Goal: Transaction & Acquisition: Purchase product/service

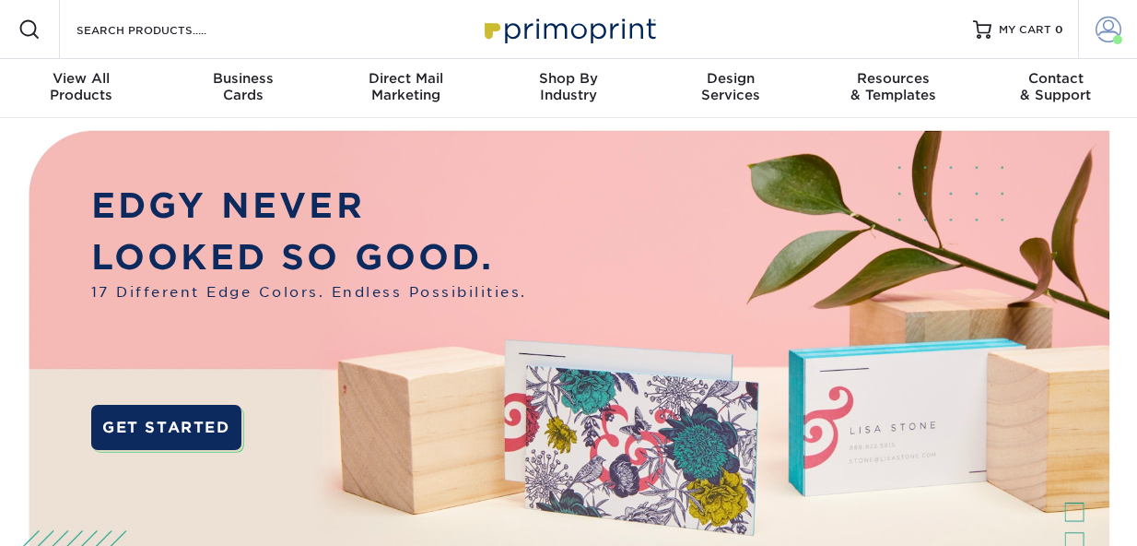
click at [1105, 30] on span at bounding box center [1109, 30] width 26 height 26
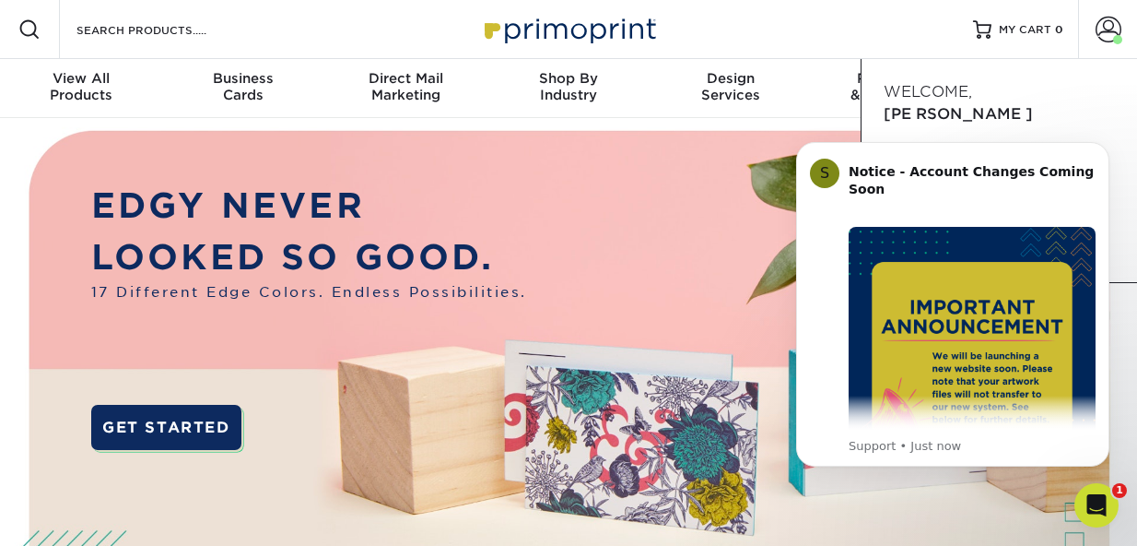
click at [1058, 107] on div "Welcome, Elizabeth" at bounding box center [1000, 103] width 274 height 59
click at [1105, 144] on icon "Dismiss notification" at bounding box center [1104, 147] width 10 height 10
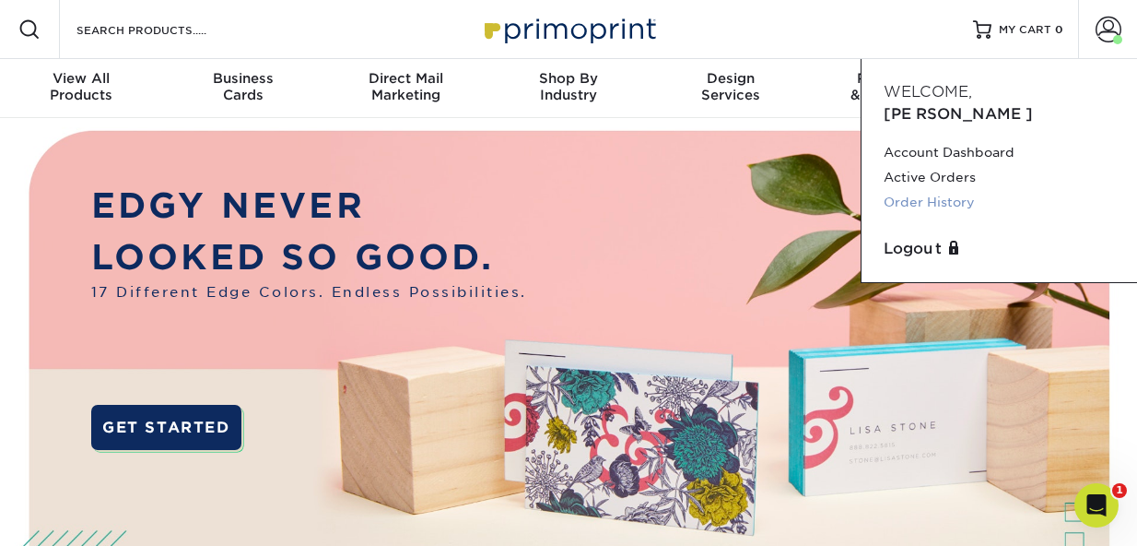
click at [935, 190] on link "Order History" at bounding box center [999, 202] width 231 height 25
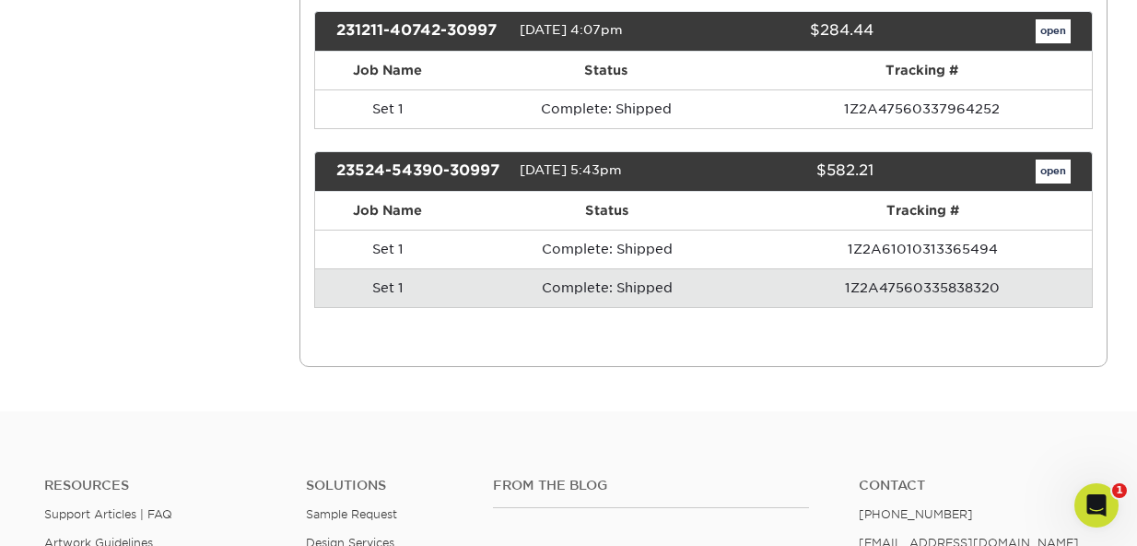
scroll to position [623, 0]
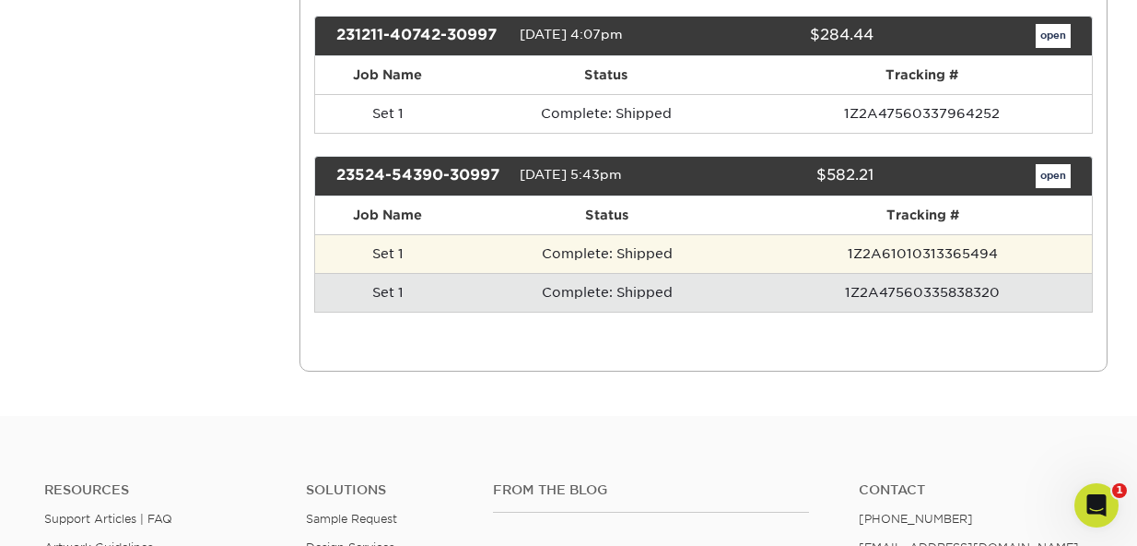
click at [394, 273] on td "Set 1" at bounding box center [388, 253] width 147 height 39
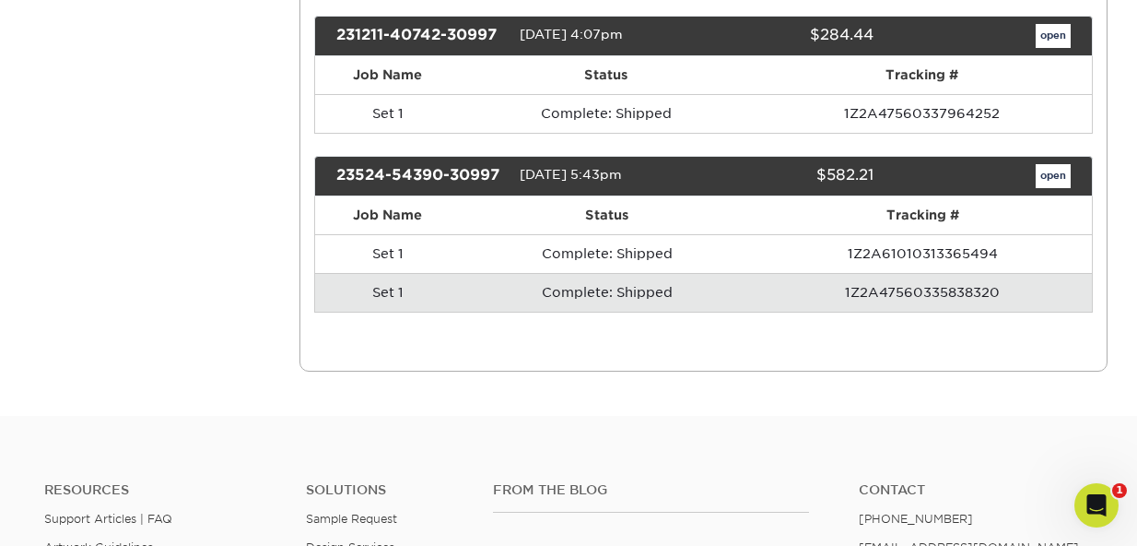
click at [1048, 188] on link "open" at bounding box center [1053, 176] width 35 height 24
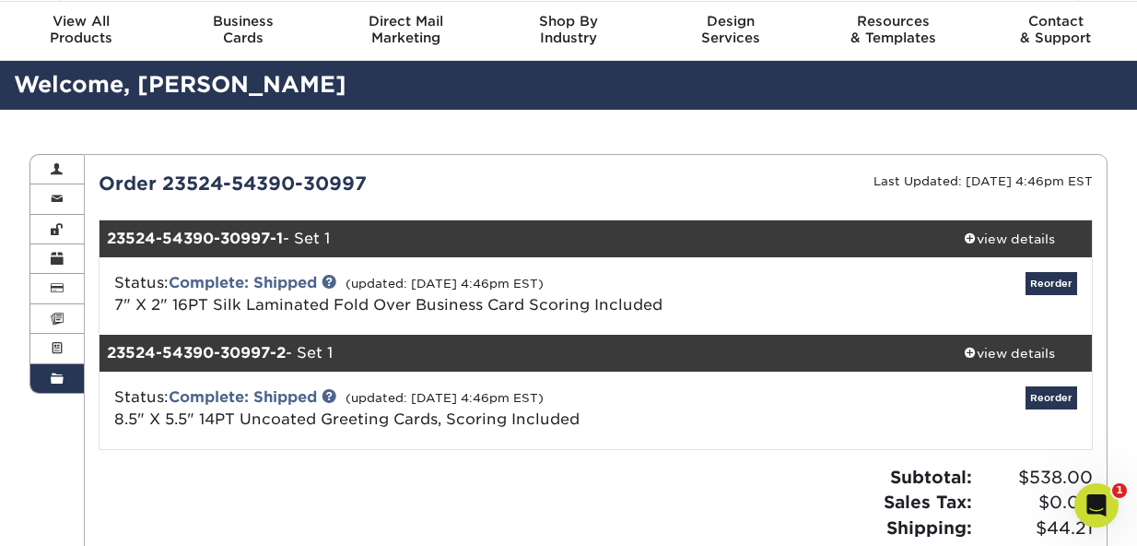
scroll to position [69, 0]
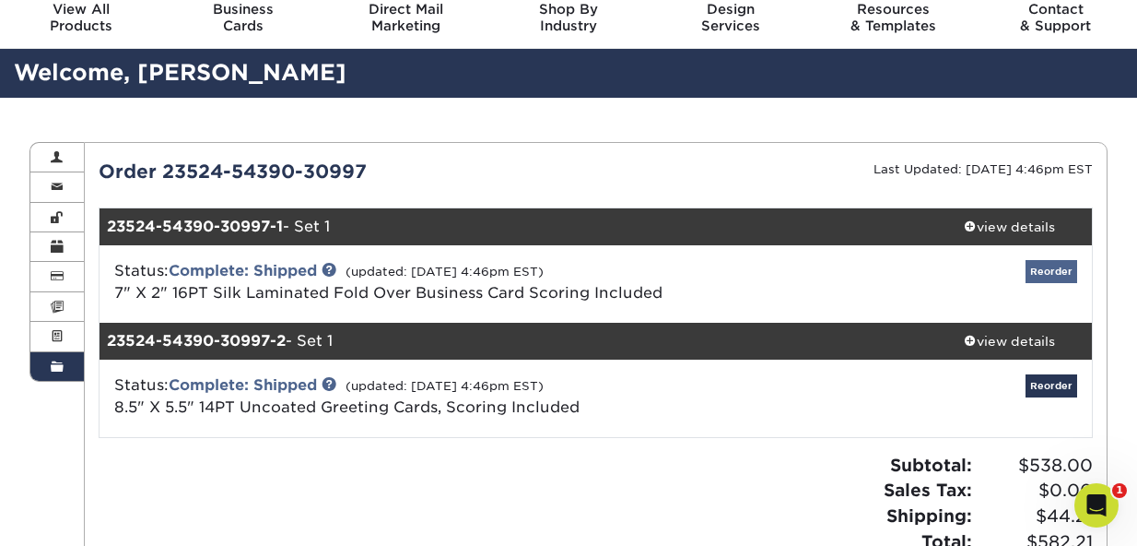
click at [1039, 265] on link "Reorder" at bounding box center [1052, 271] width 52 height 23
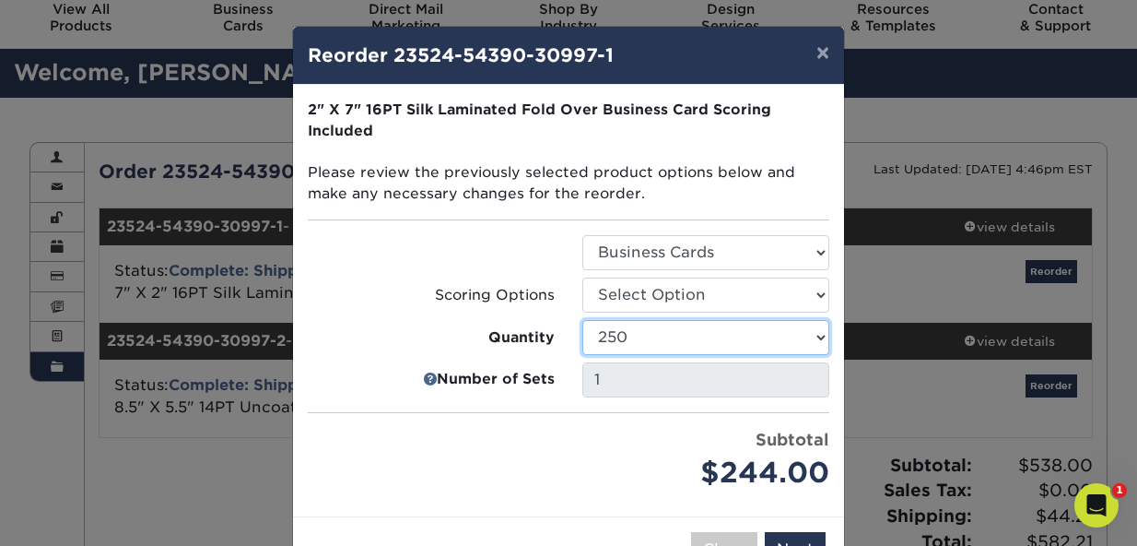
select select "f593fda3-2d5c-4b9e-9c2c-6197b899ae74"
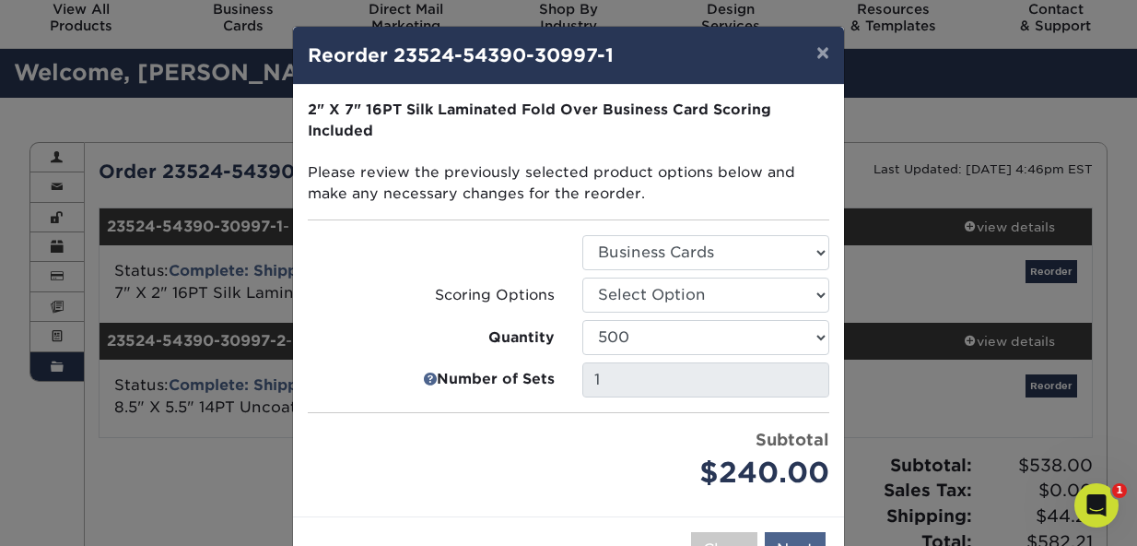
click at [795, 532] on button "Next" at bounding box center [795, 549] width 61 height 35
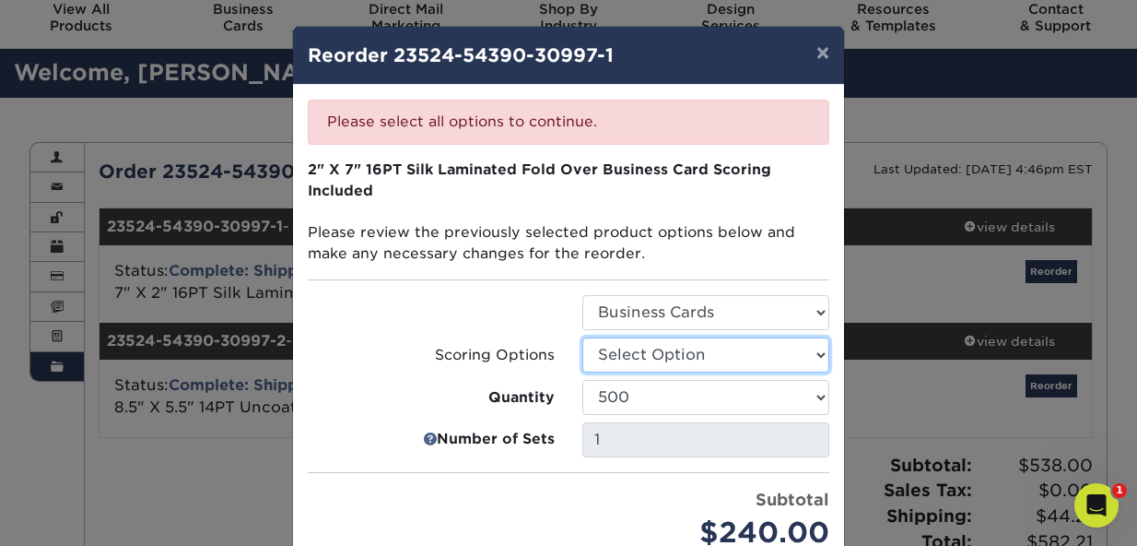
select select "b23166fa-223a-4016-b2d3-d3438452c7d9"
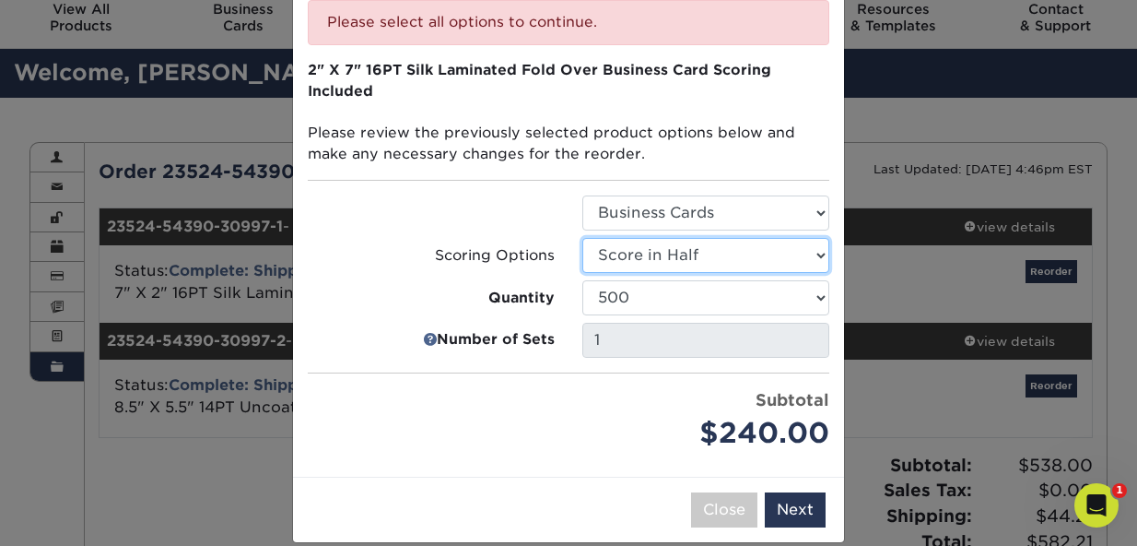
scroll to position [96, 0]
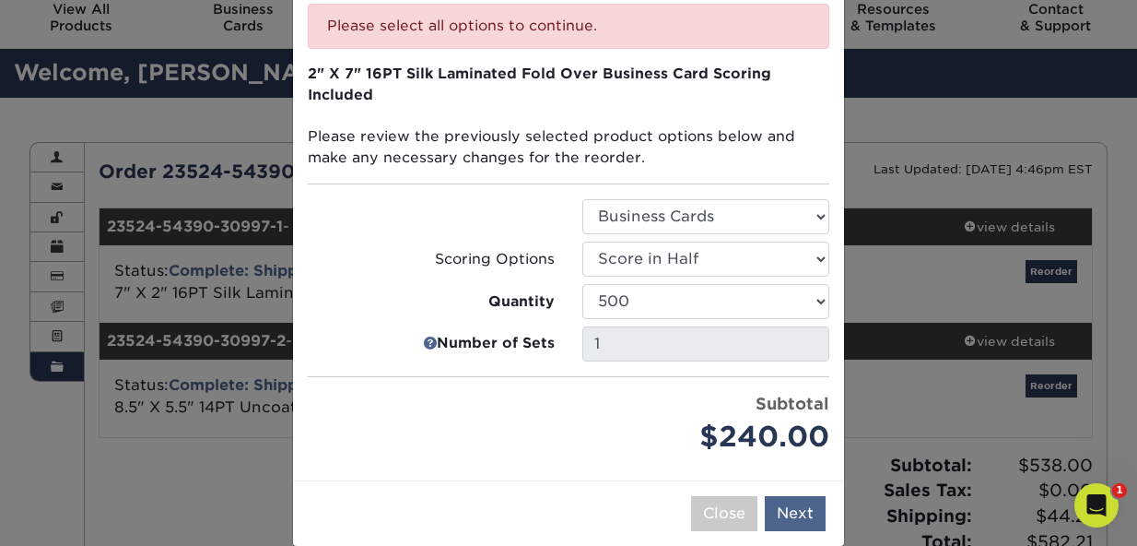
click at [787, 496] on button "Next" at bounding box center [795, 513] width 61 height 35
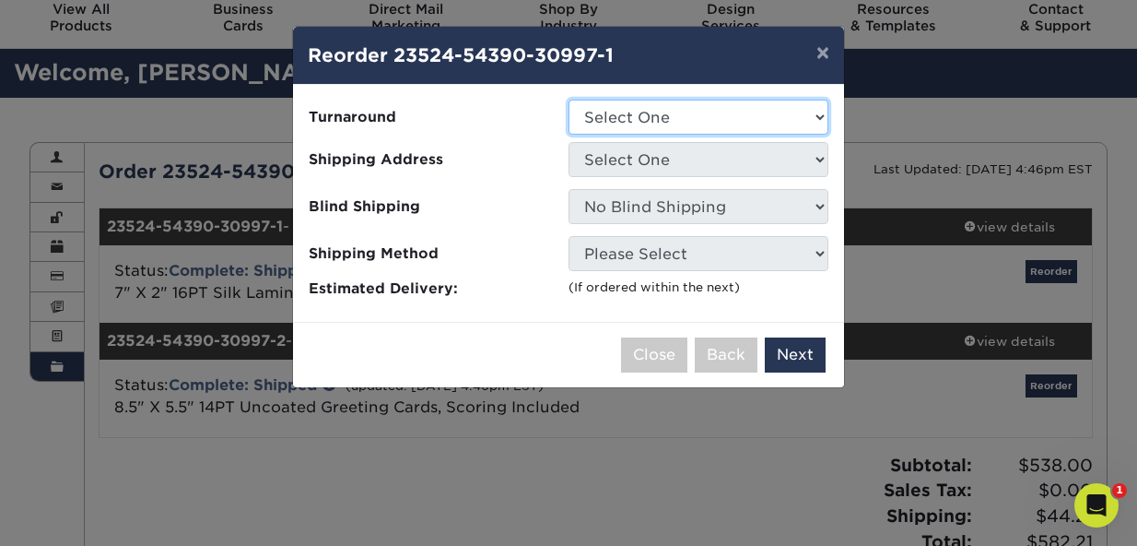
select select "c47e1cbd-0863-4693-8c7f-dd980b72d2ac"
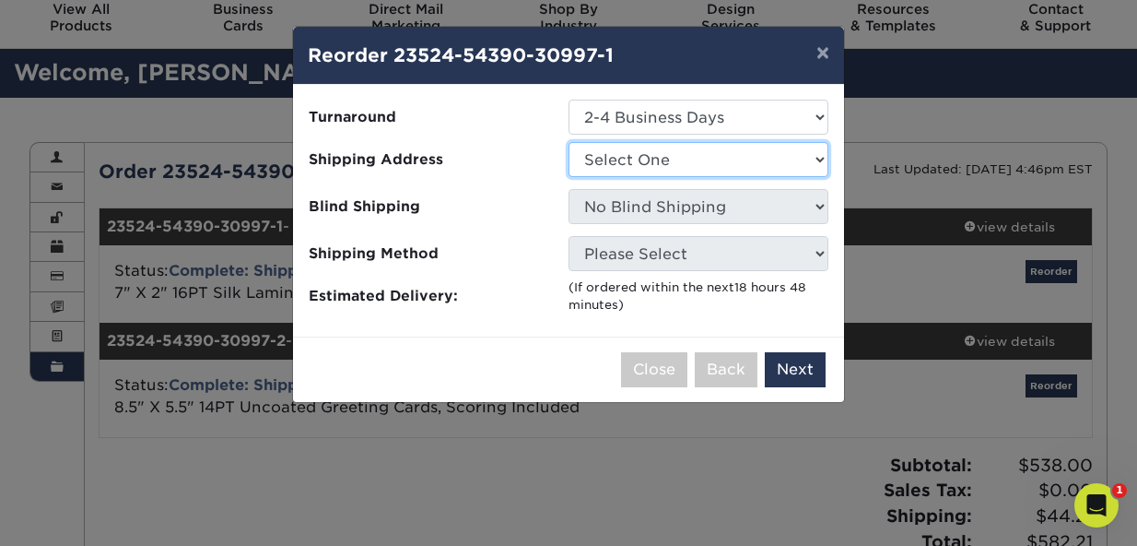
select select "249676"
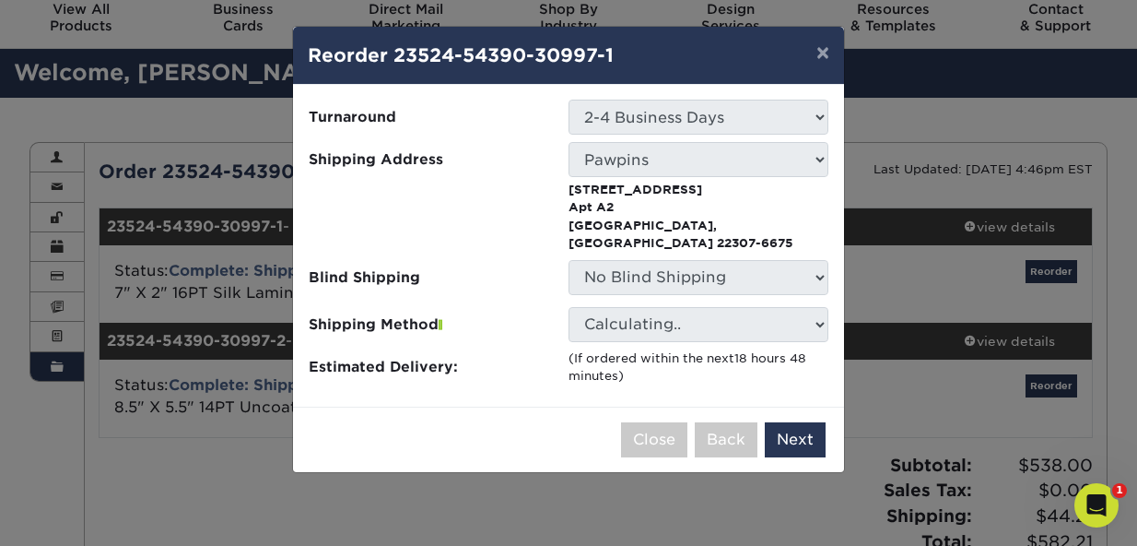
click at [698, 190] on p "6615 Potomac Ave Apt A2 Alexandria, VA 22307-6675" at bounding box center [699, 217] width 260 height 72
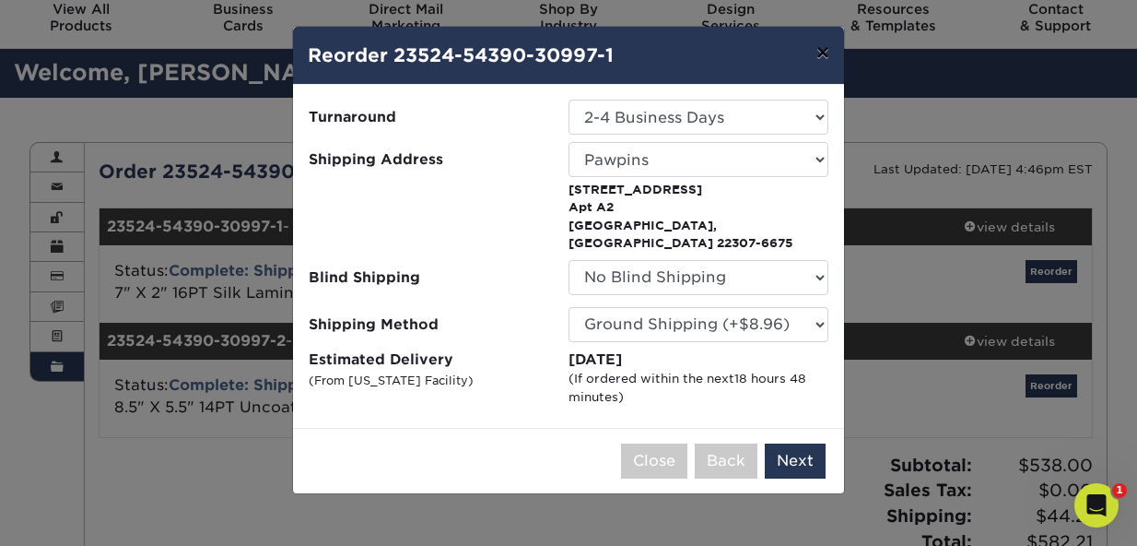
click at [825, 51] on button "×" at bounding box center [823, 53] width 42 height 52
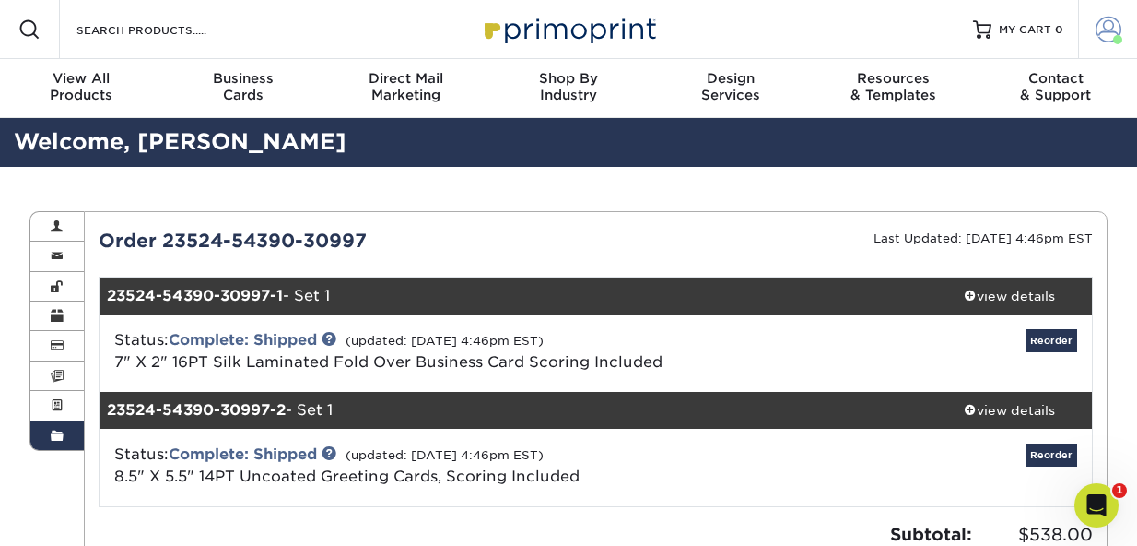
click at [1107, 26] on span at bounding box center [1109, 30] width 26 height 26
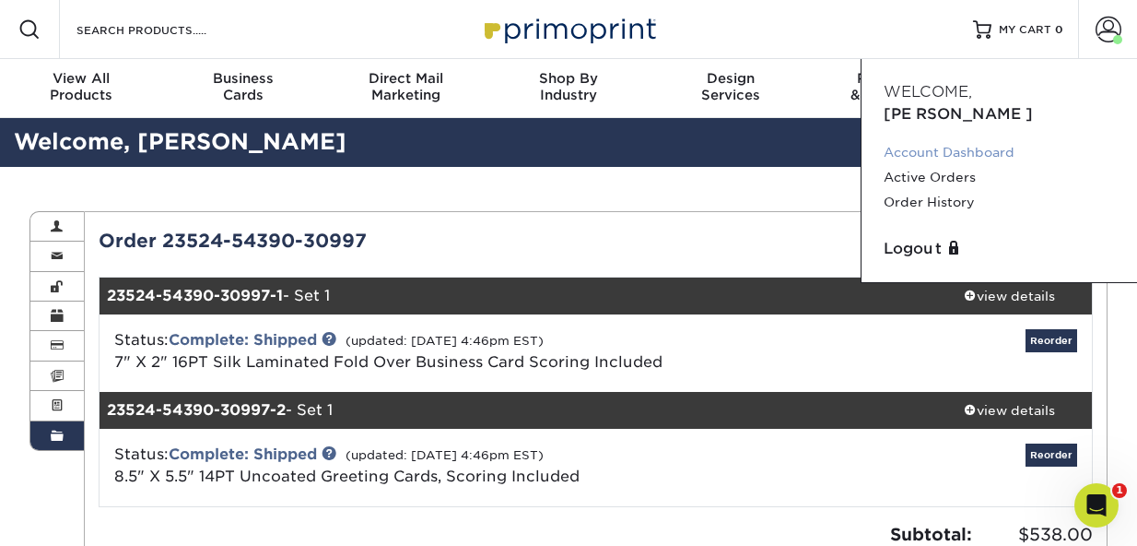
click at [939, 140] on link "Account Dashboard" at bounding box center [999, 152] width 231 height 25
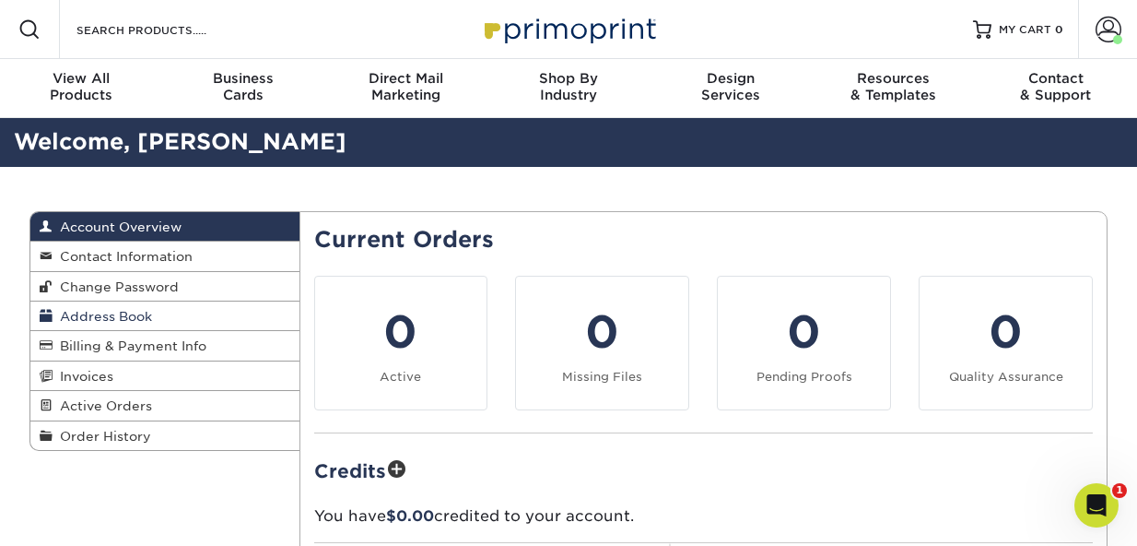
click at [93, 311] on span "Address Book" at bounding box center [103, 316] width 100 height 15
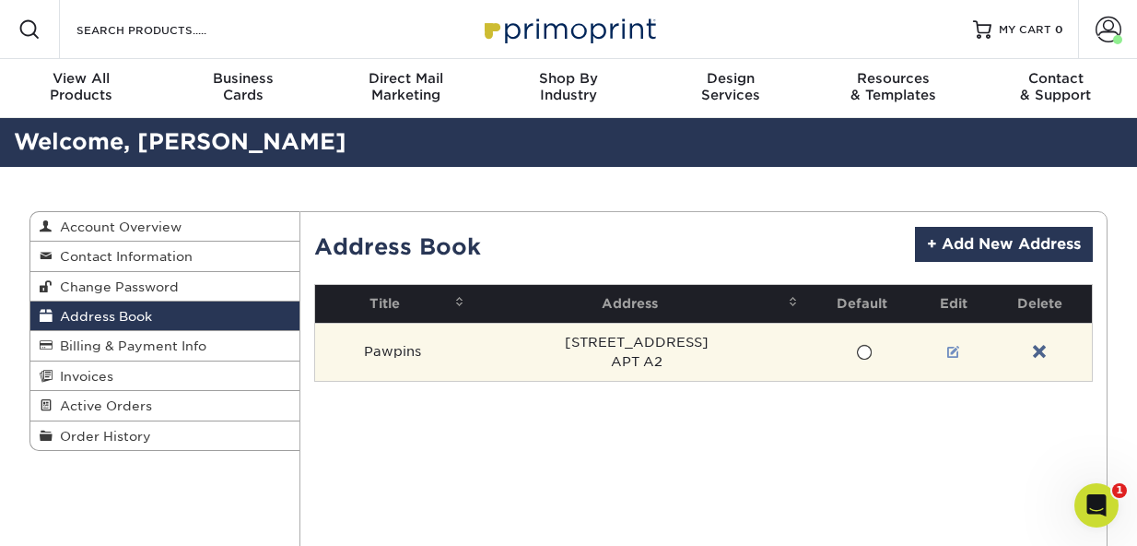
click at [948, 349] on link at bounding box center [953, 352] width 13 height 15
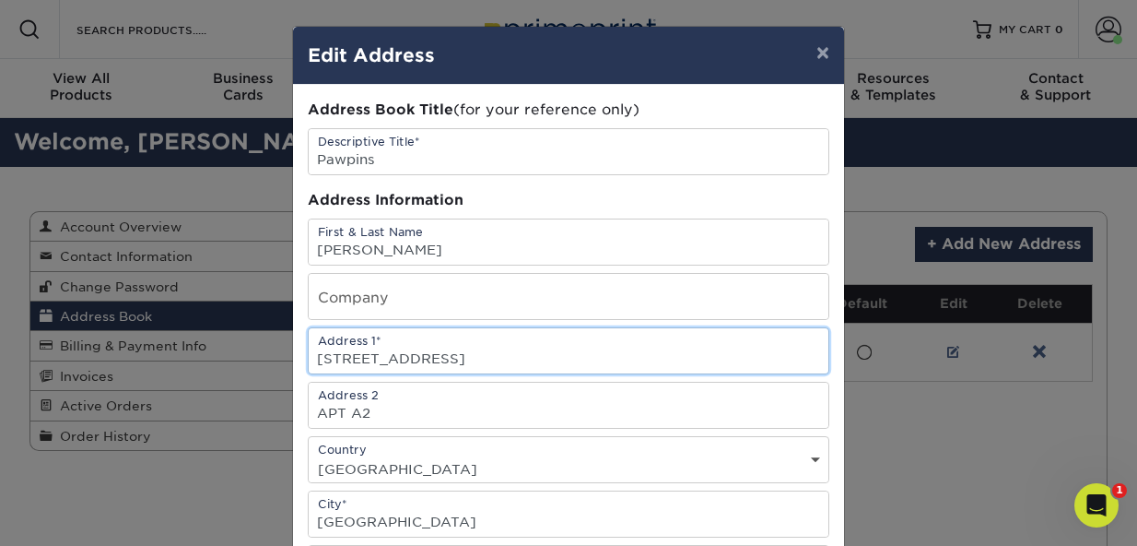
drag, startPoint x: 464, startPoint y: 353, endPoint x: 302, endPoint y: 363, distance: 162.5
type input "1105 Belle View Boulevard"
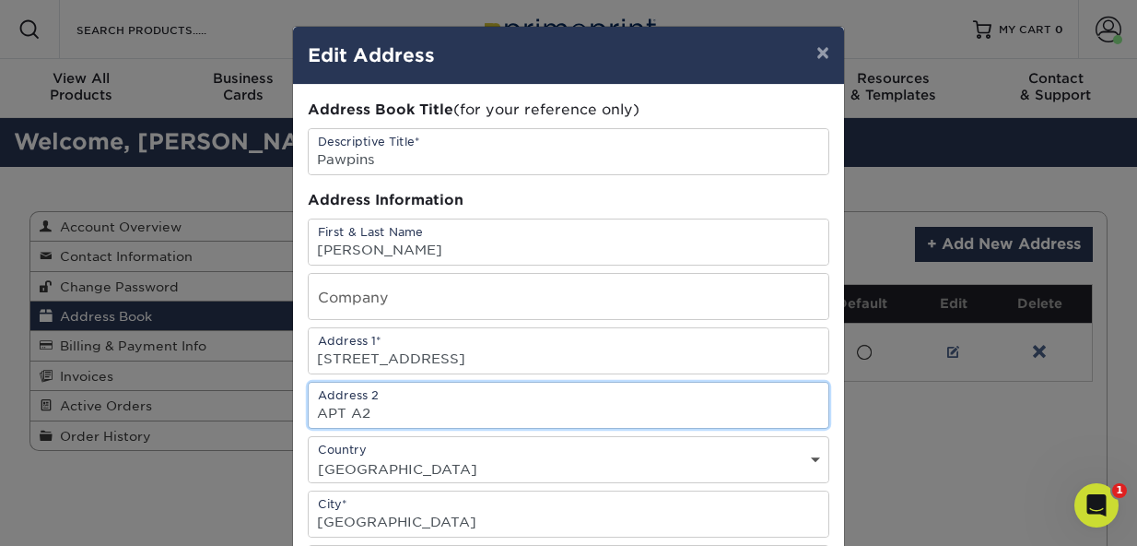
click at [370, 410] on input "APT A2" at bounding box center [569, 404] width 520 height 45
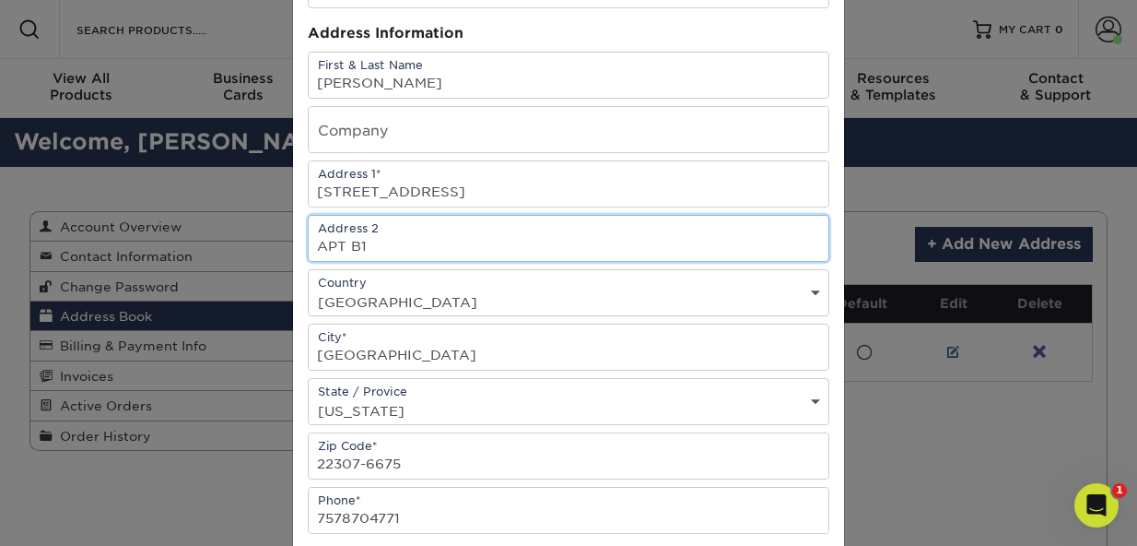
scroll to position [167, 0]
type input "APT B1"
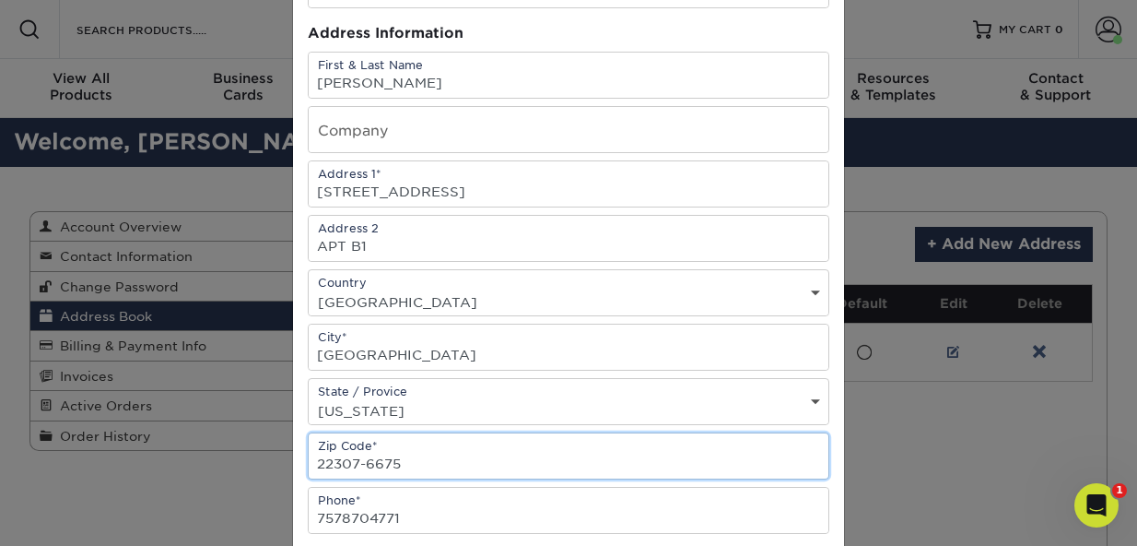
drag, startPoint x: 402, startPoint y: 459, endPoint x: 360, endPoint y: 461, distance: 41.5
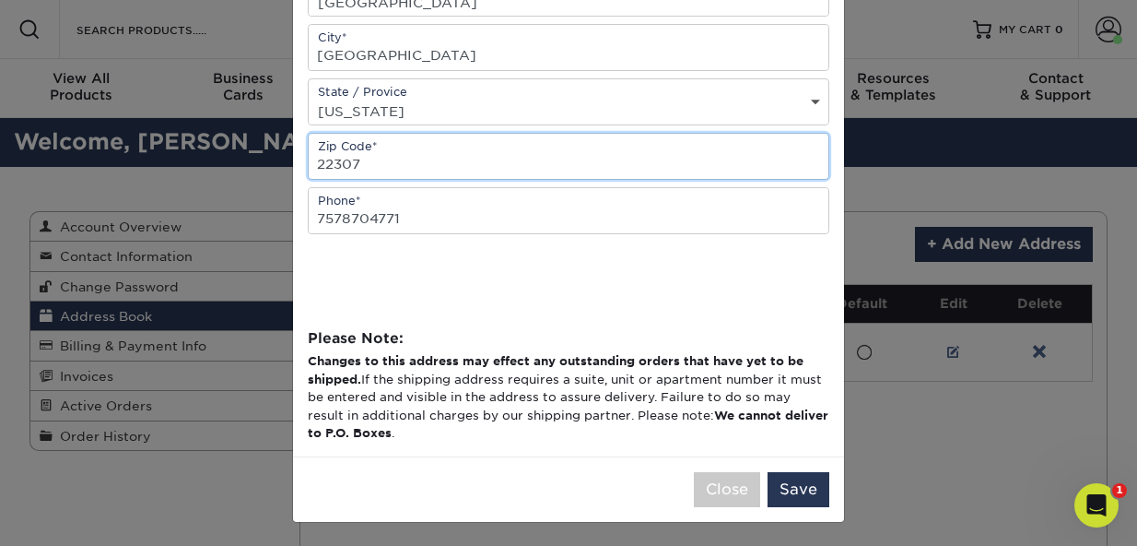
scroll to position [465, 0]
type input "22307"
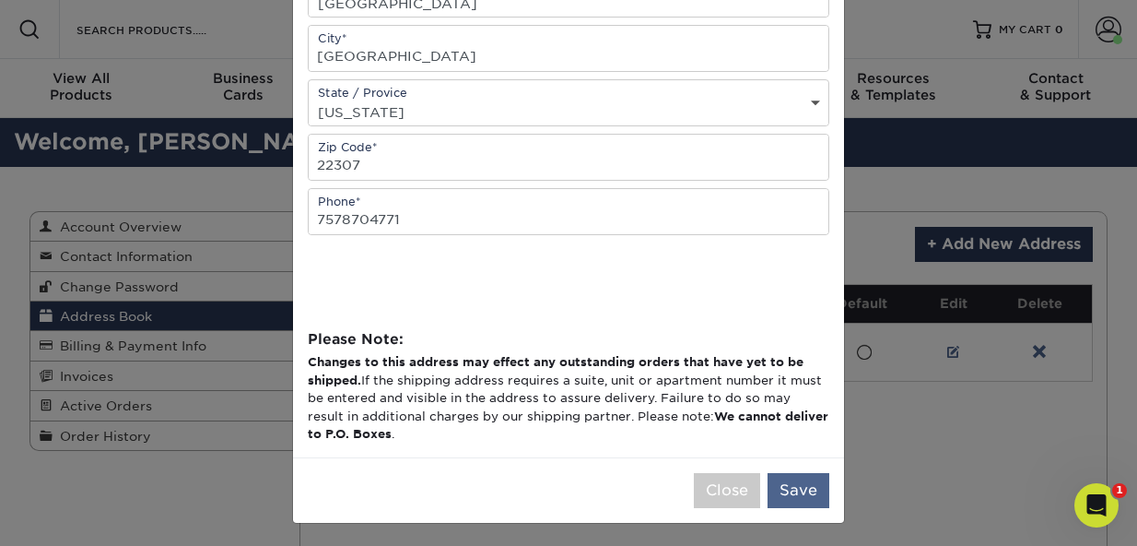
click at [794, 483] on button "Save" at bounding box center [799, 490] width 62 height 35
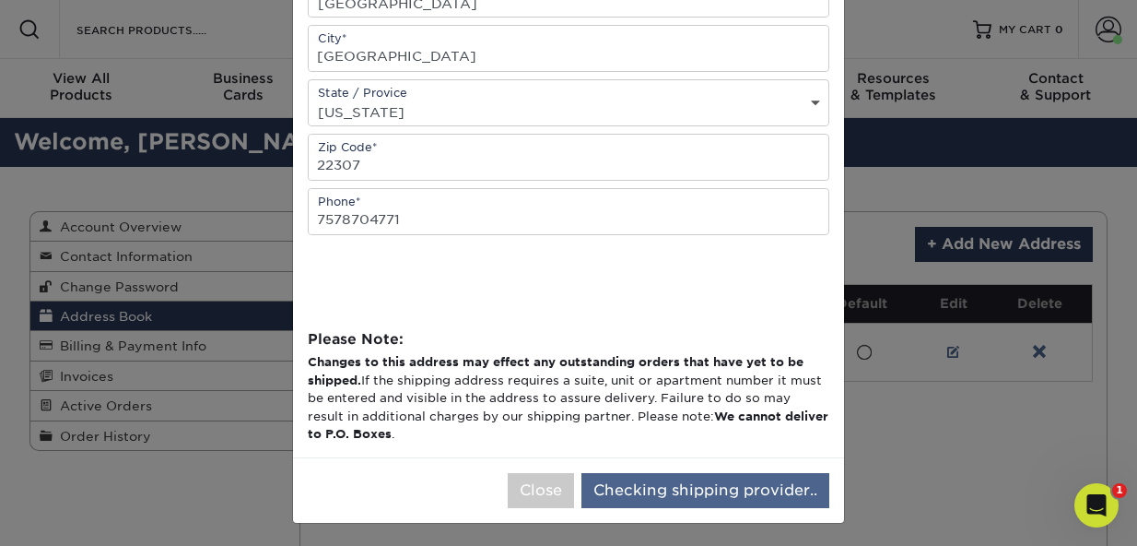
scroll to position [0, 0]
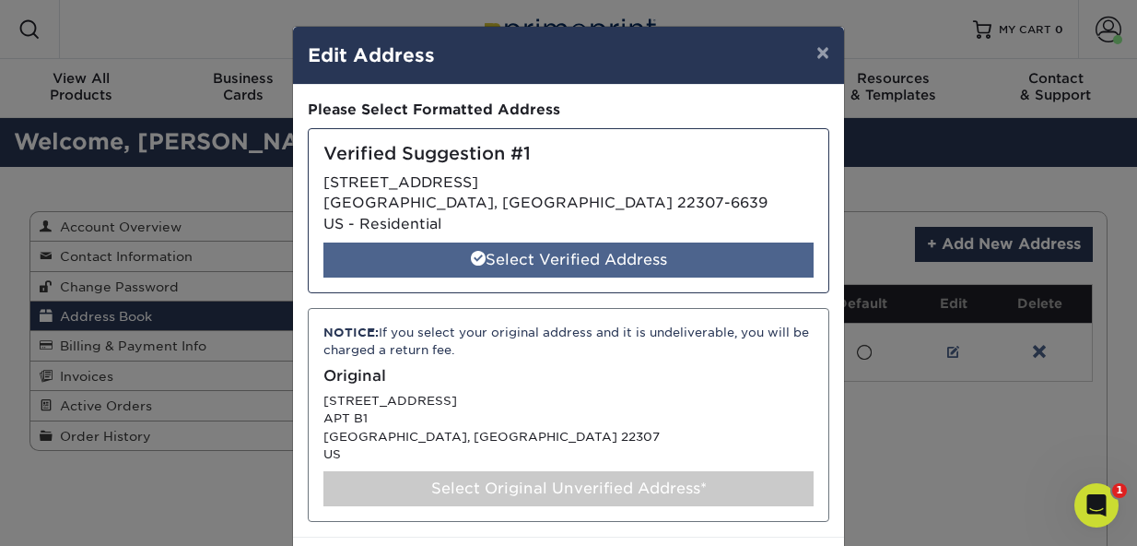
click at [491, 252] on div "Select Verified Address" at bounding box center [568, 259] width 490 height 35
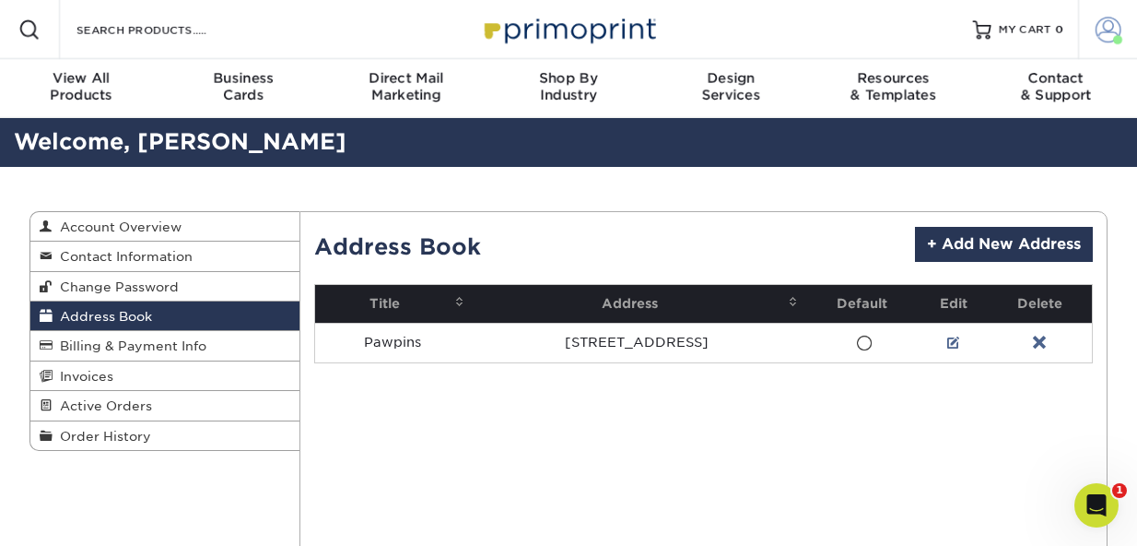
click at [1104, 25] on span at bounding box center [1109, 30] width 26 height 26
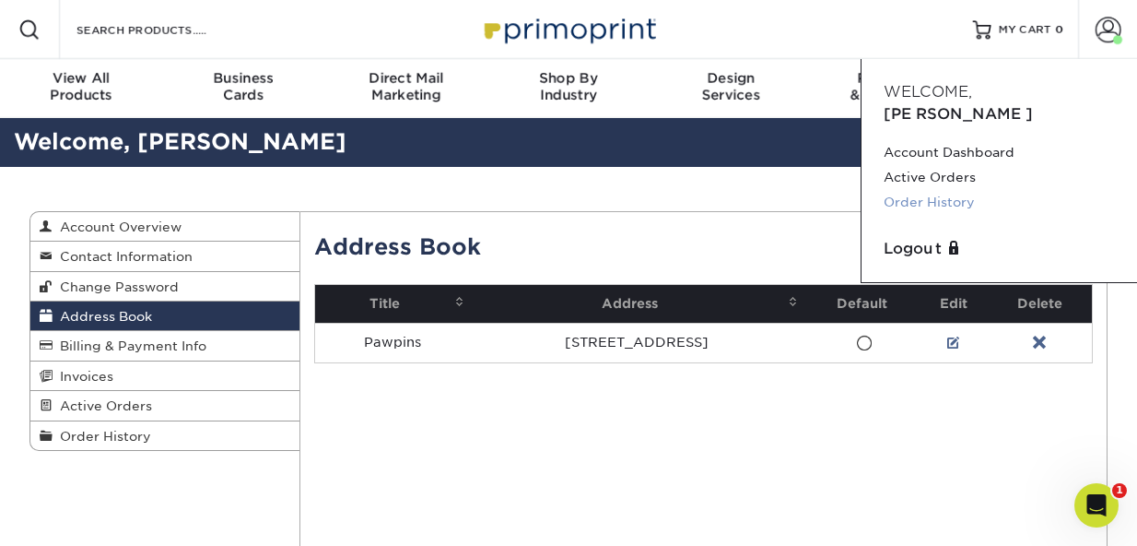
click at [920, 190] on link "Order History" at bounding box center [999, 202] width 231 height 25
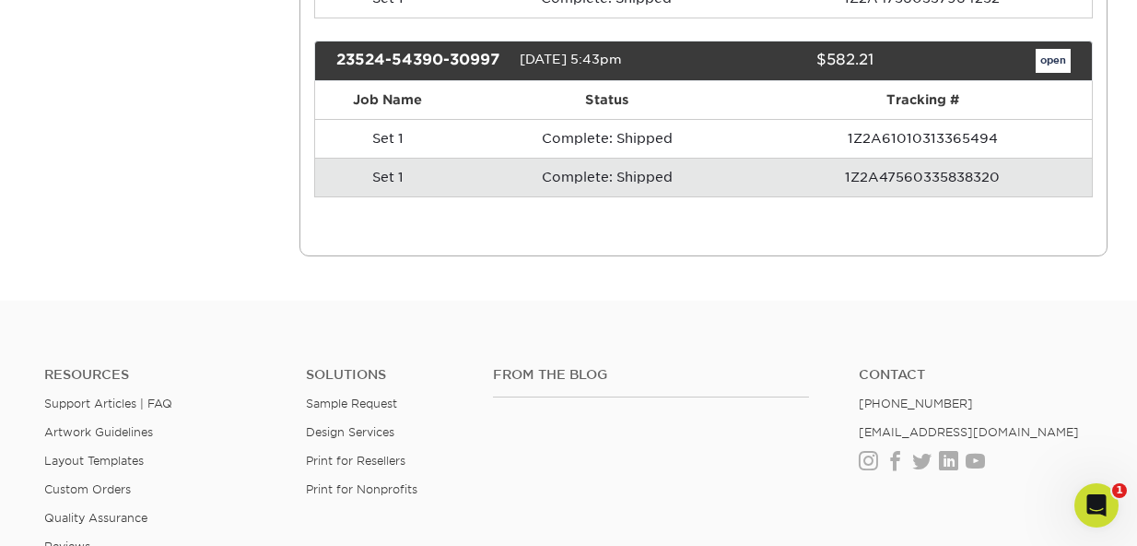
scroll to position [704, 0]
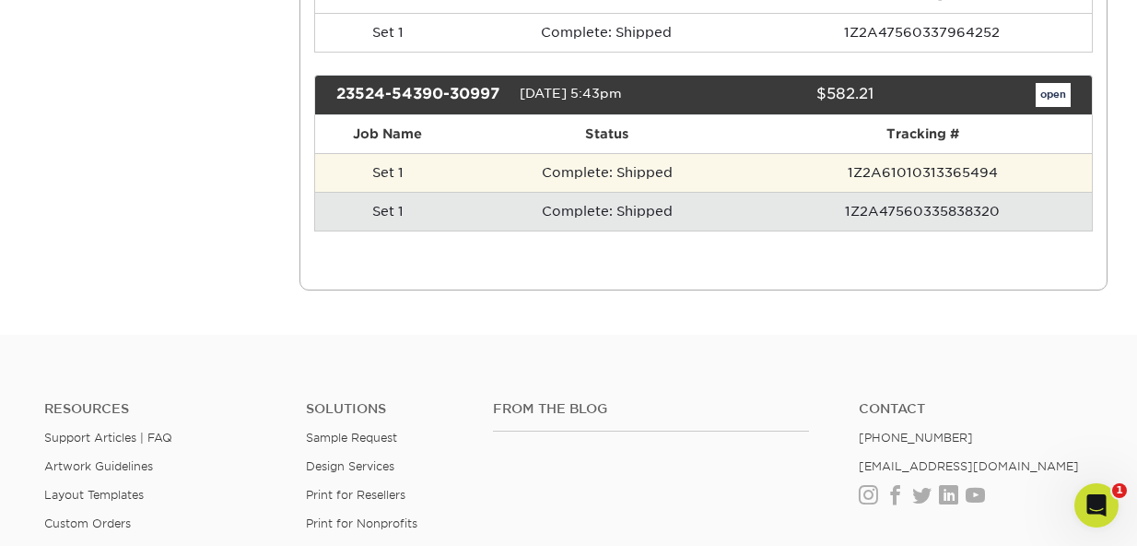
click at [387, 192] on td "Set 1" at bounding box center [388, 172] width 147 height 39
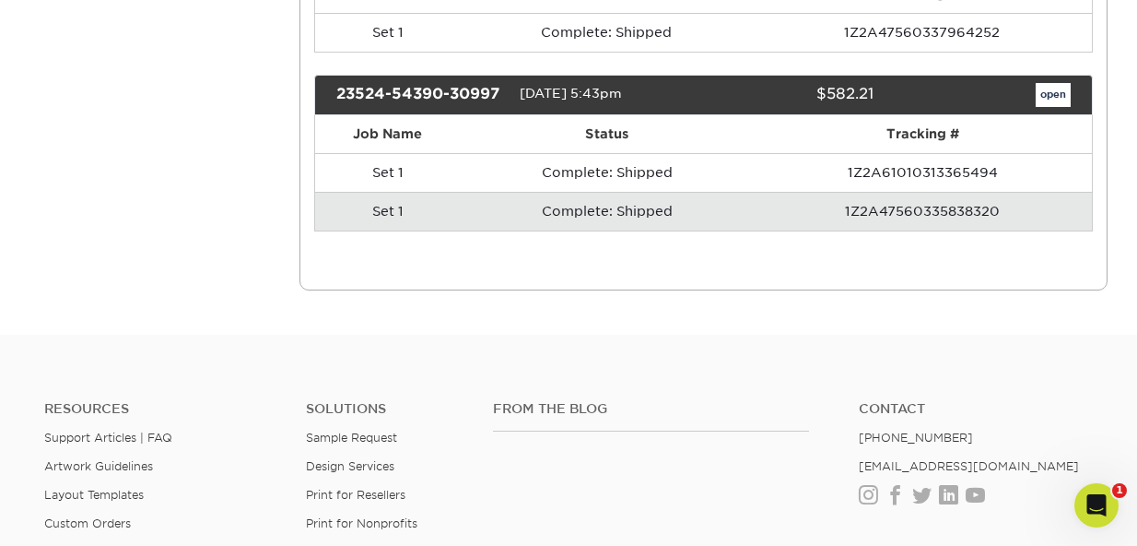
click at [1053, 106] on link "open" at bounding box center [1053, 95] width 35 height 24
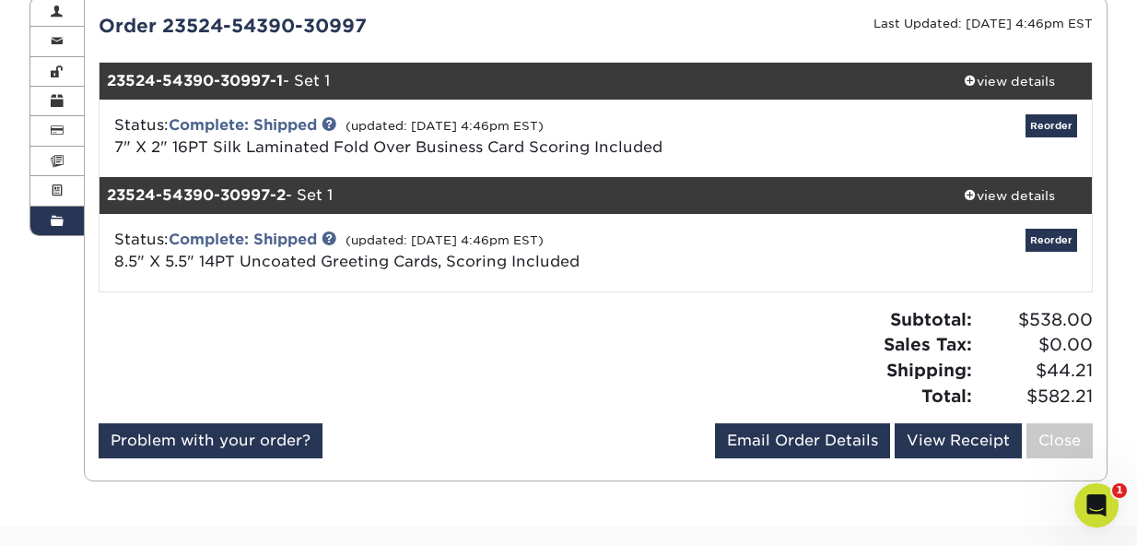
scroll to position [213, 0]
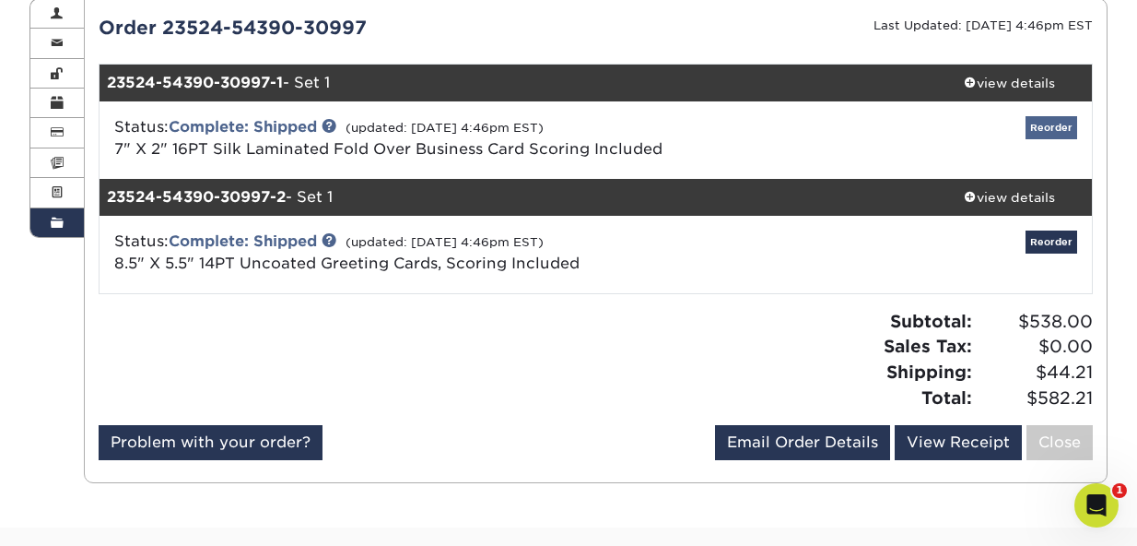
click at [1038, 123] on link "Reorder" at bounding box center [1052, 127] width 52 height 23
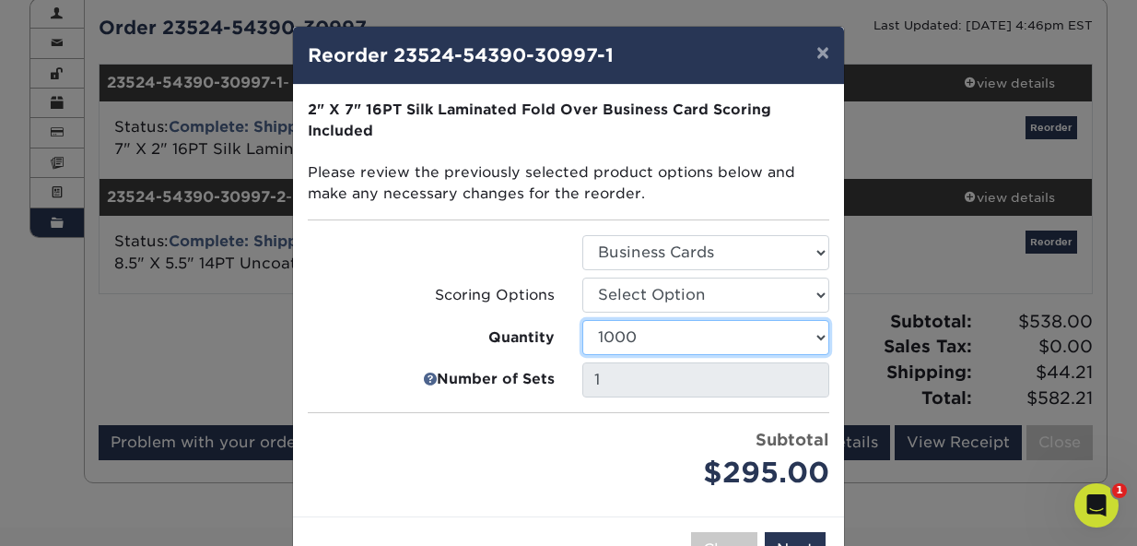
select select "f593fda3-2d5c-4b9e-9c2c-6197b899ae74"
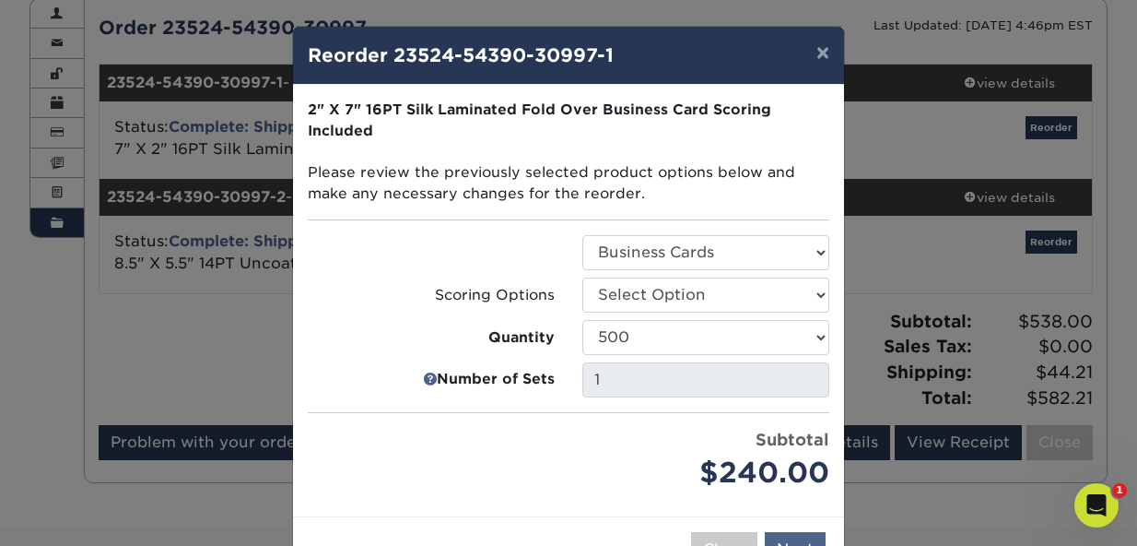
click at [793, 532] on button "Next" at bounding box center [795, 549] width 61 height 35
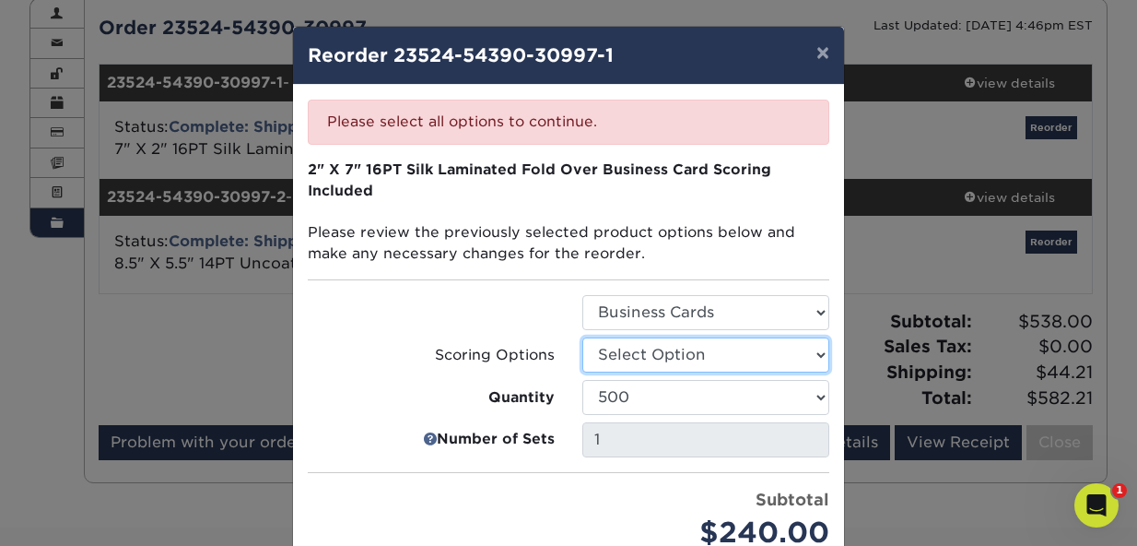
select select "b23166fa-223a-4016-b2d3-d3438452c7d9"
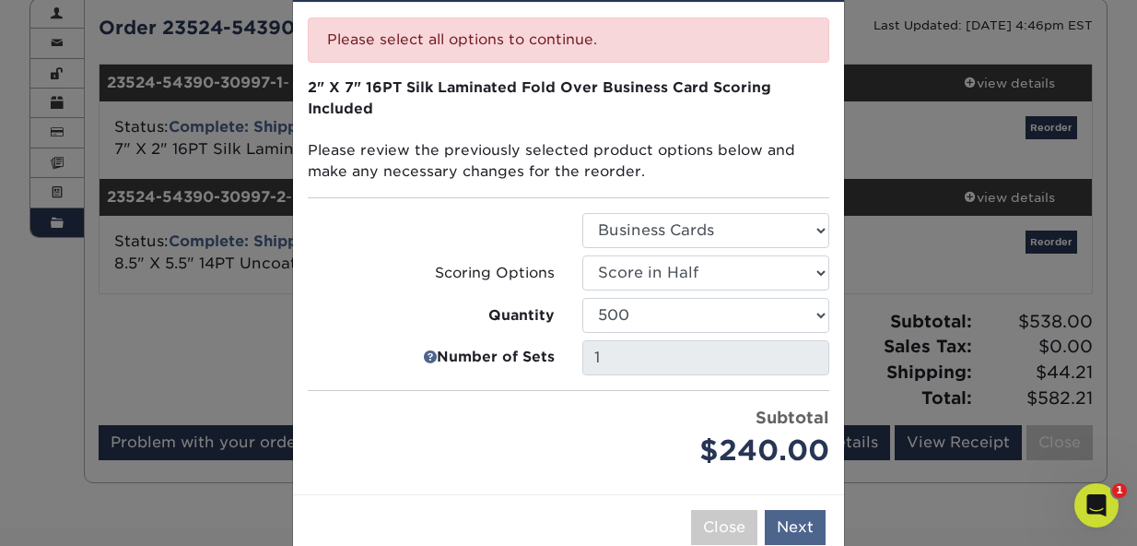
click at [792, 510] on button "Next" at bounding box center [795, 527] width 61 height 35
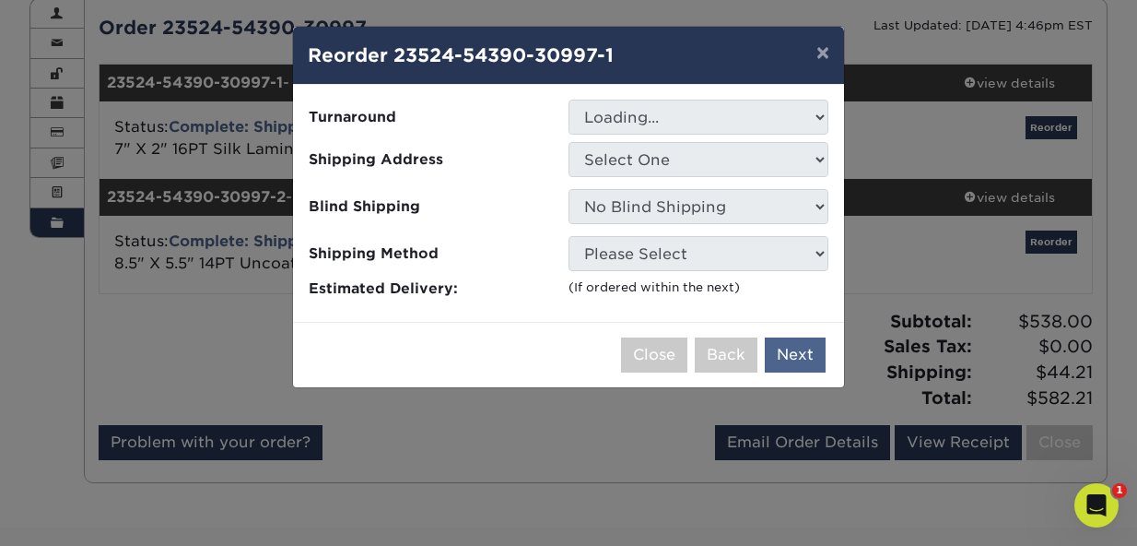
scroll to position [0, 0]
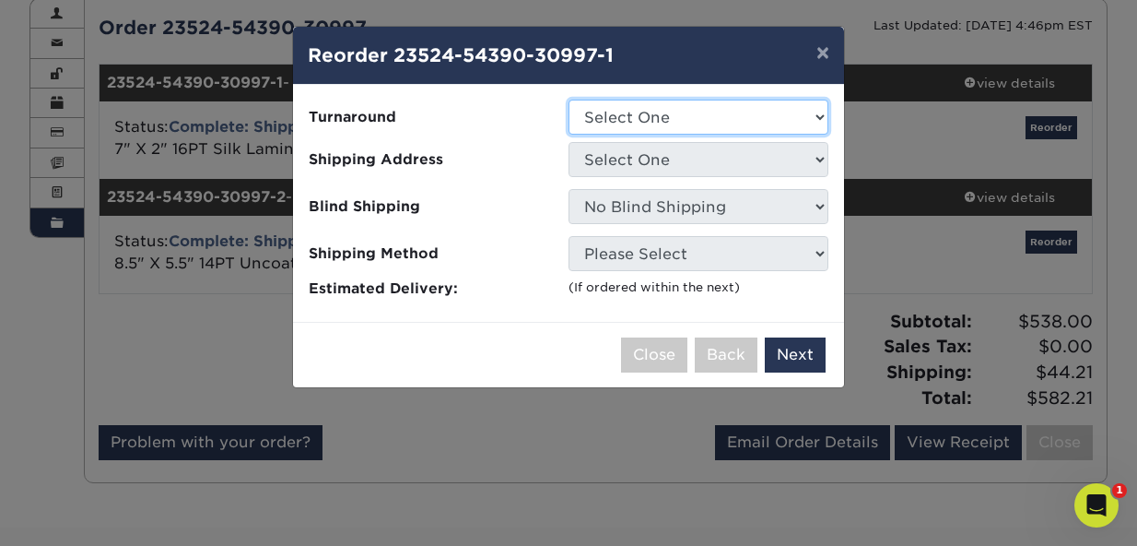
select select "c47e1cbd-0863-4693-8c7f-dd980b72d2ac"
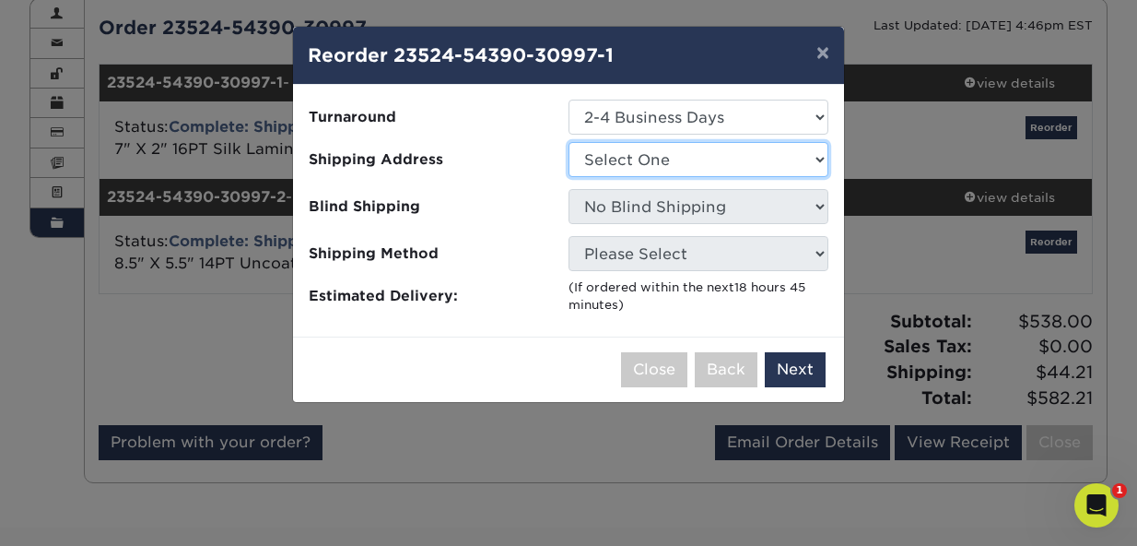
select select "249676"
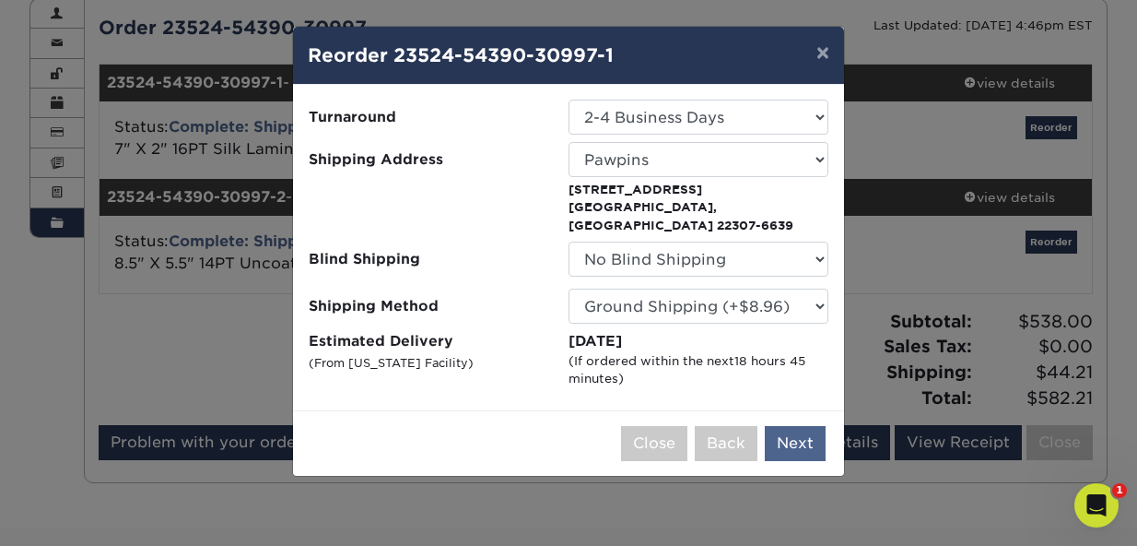
click at [788, 426] on button "Next" at bounding box center [795, 443] width 61 height 35
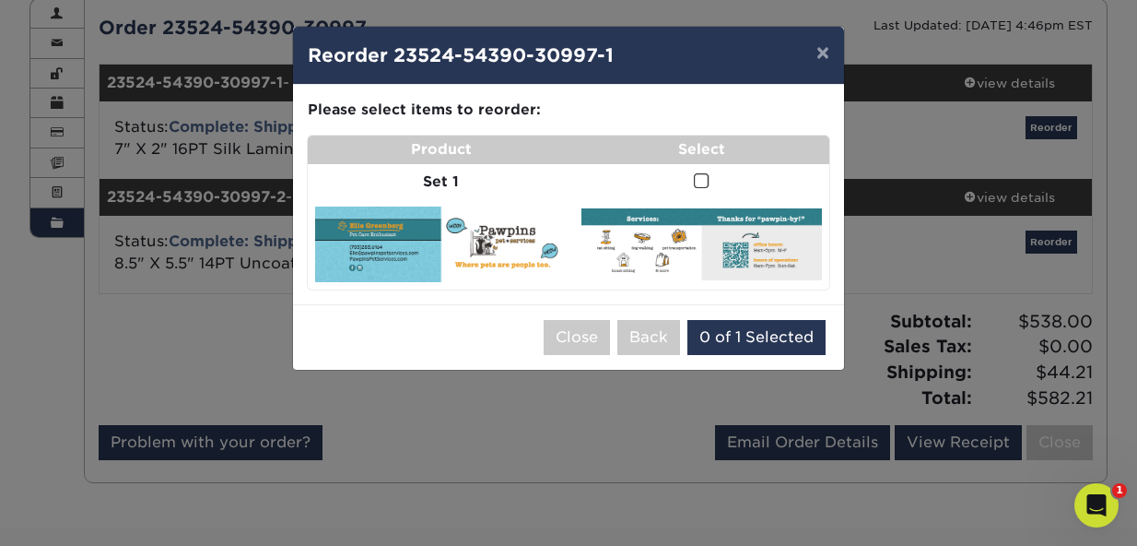
click at [698, 180] on span at bounding box center [702, 181] width 16 height 18
click at [0, 0] on input "checkbox" at bounding box center [0, 0] width 0 height 0
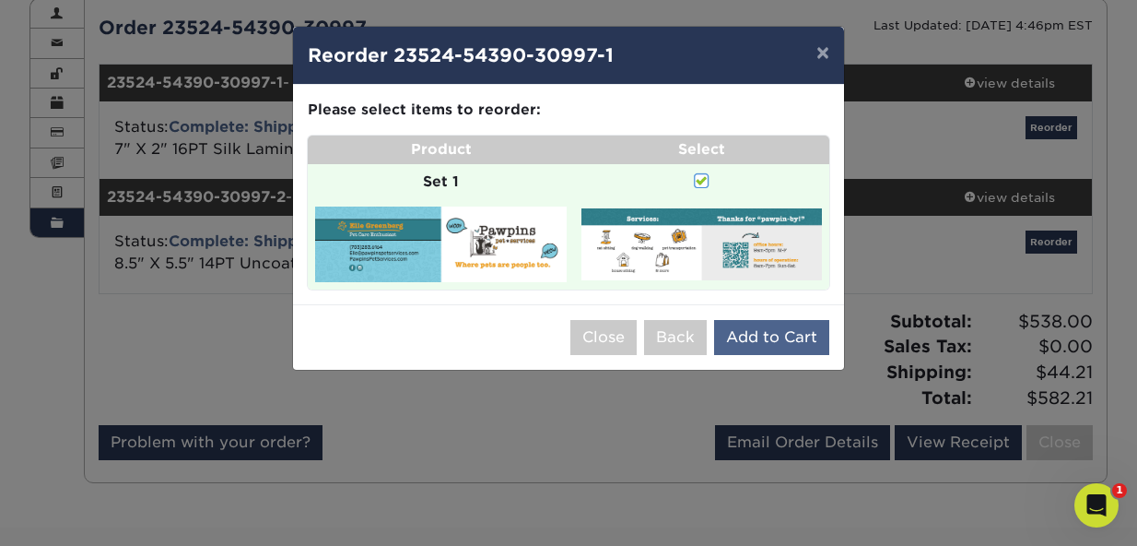
click at [757, 332] on button "Add to Cart" at bounding box center [771, 337] width 115 height 35
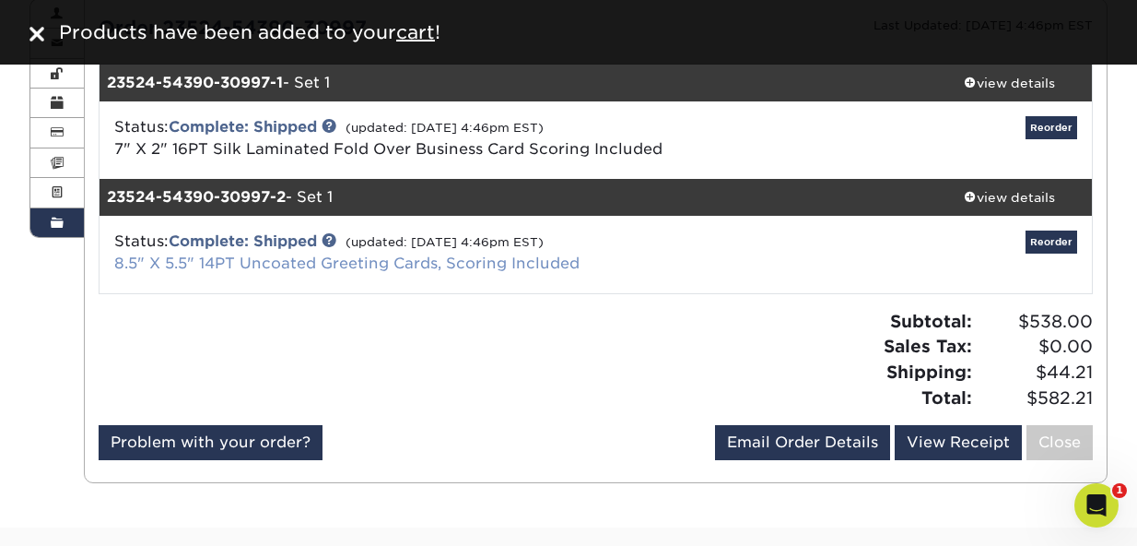
click at [274, 259] on link "8.5" X 5.5" 14PT Uncoated Greeting Cards, Scoring Included" at bounding box center [346, 263] width 465 height 18
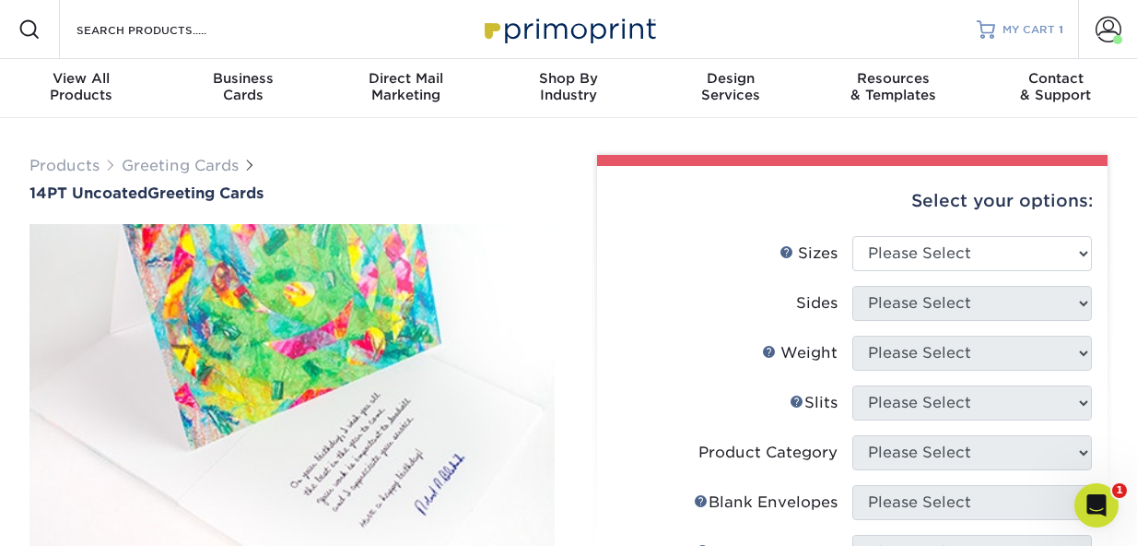
click at [1046, 23] on span "MY CART" at bounding box center [1029, 30] width 53 height 16
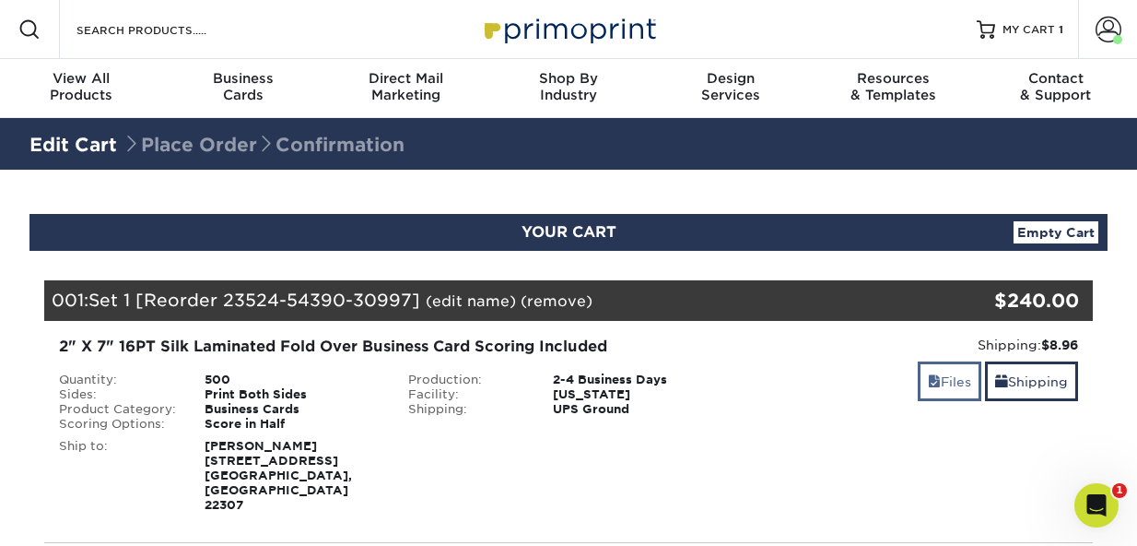
click at [934, 379] on link "Files" at bounding box center [950, 381] width 64 height 40
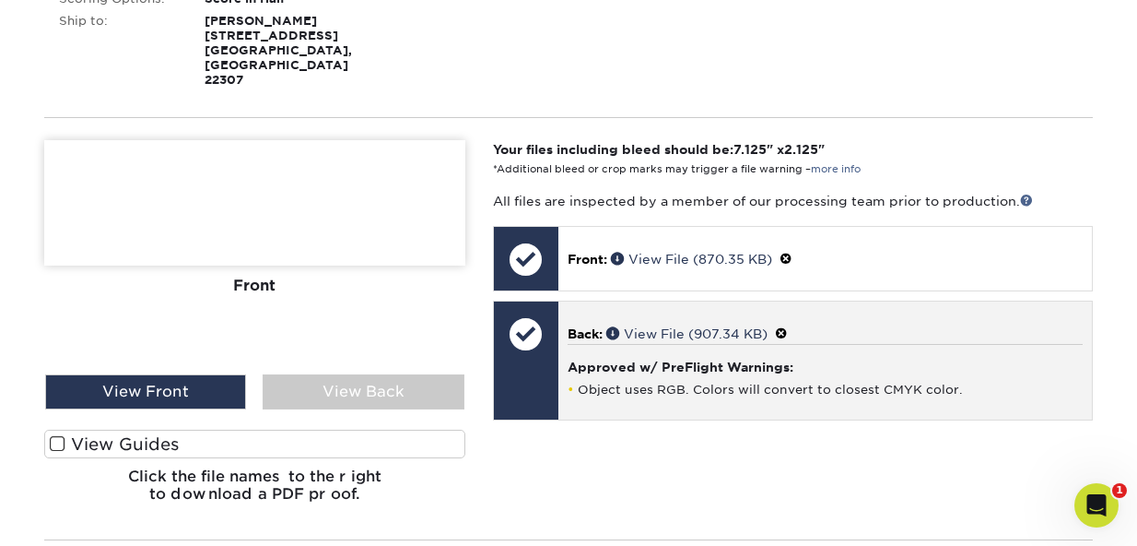
scroll to position [490, 0]
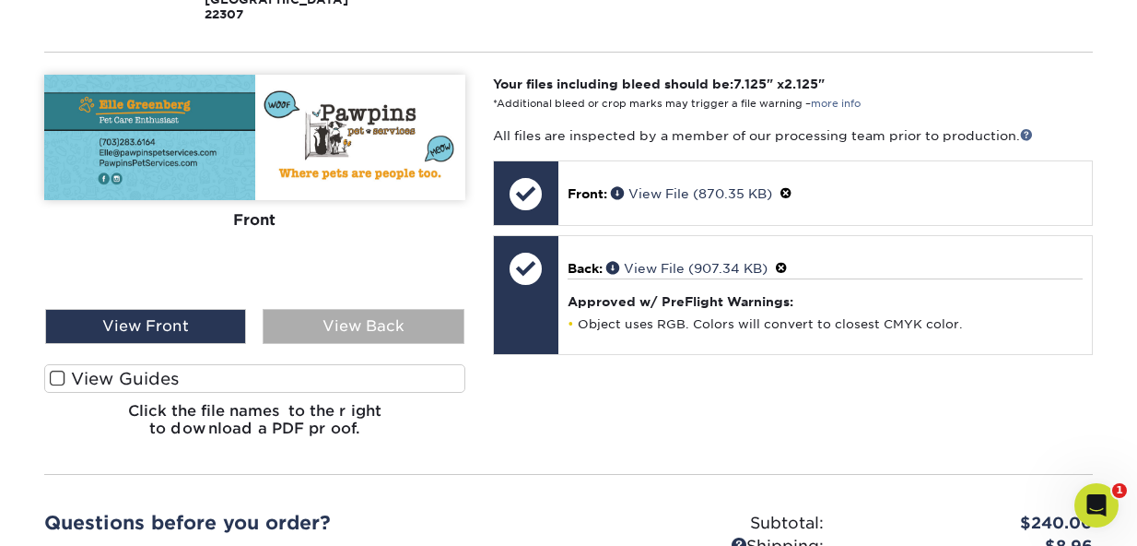
click at [363, 309] on div "View Back" at bounding box center [363, 326] width 201 height 35
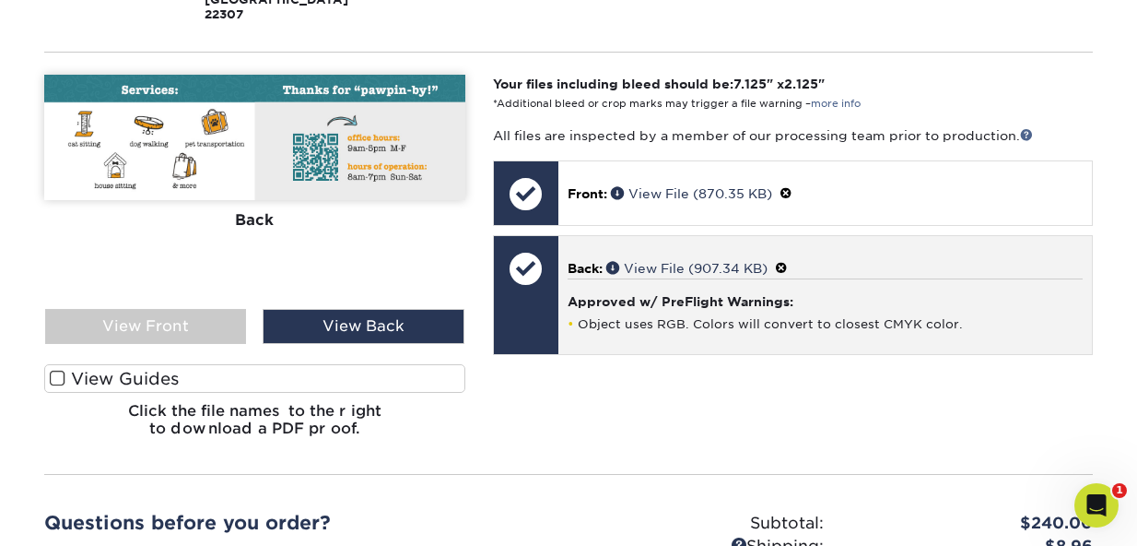
click at [788, 261] on span at bounding box center [781, 268] width 13 height 15
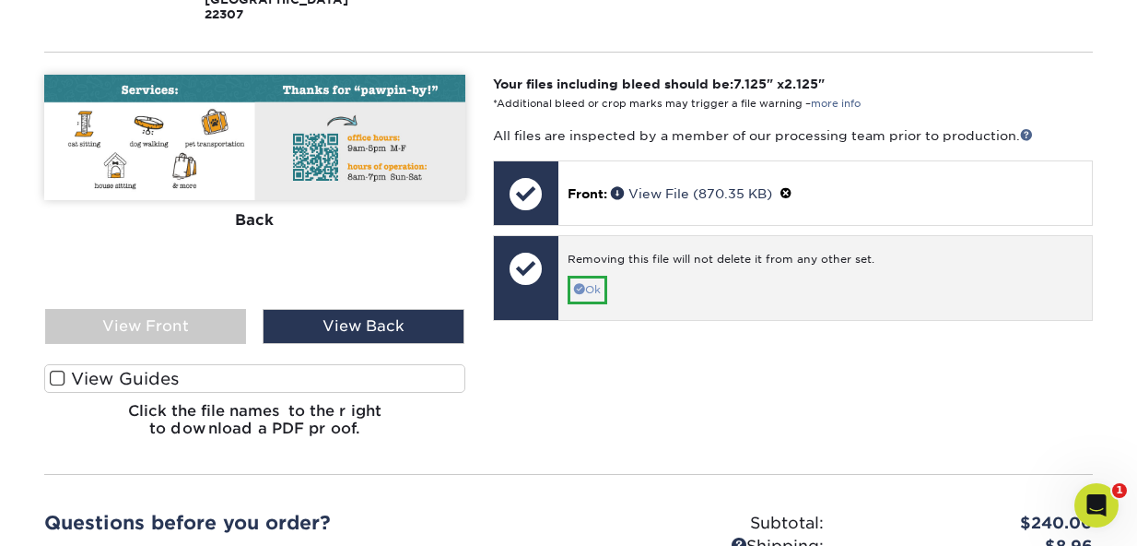
click at [585, 276] on link "Ok" at bounding box center [588, 290] width 40 height 29
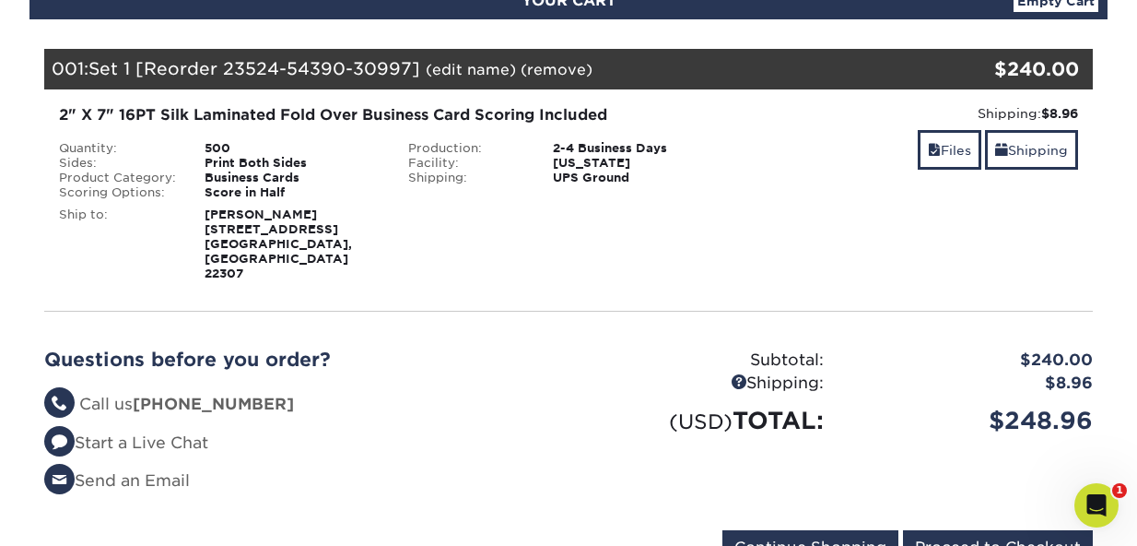
scroll to position [231, 0]
click at [936, 150] on link "Files" at bounding box center [950, 150] width 64 height 40
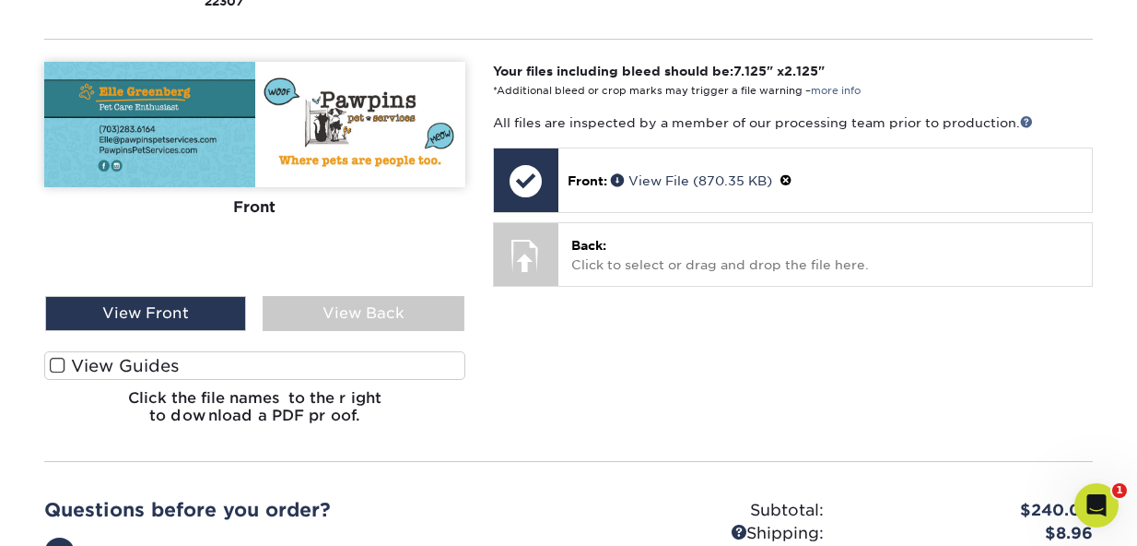
scroll to position [510, 0]
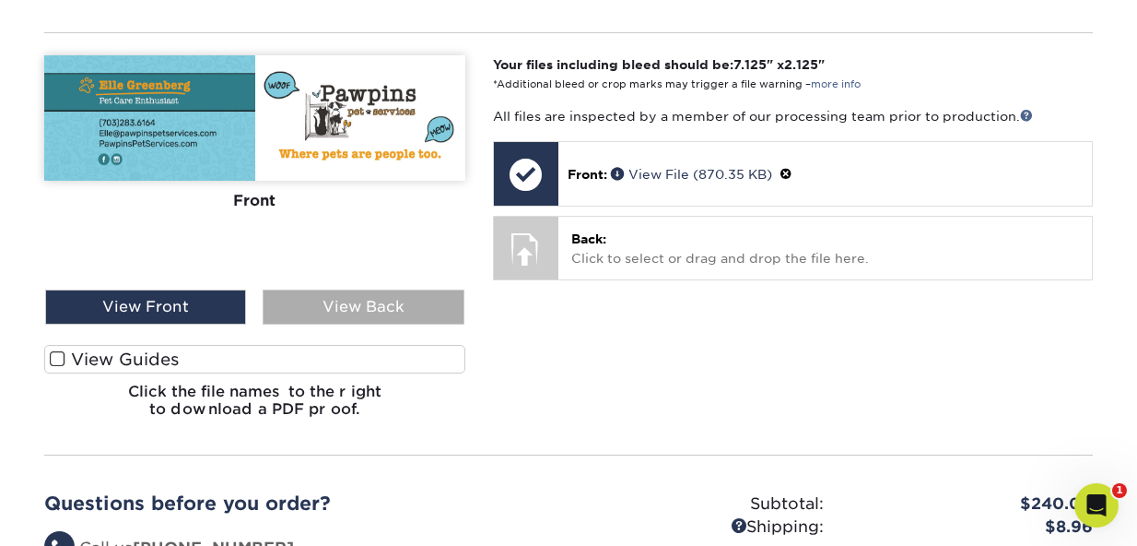
click at [347, 289] on div "View Back" at bounding box center [363, 306] width 201 height 35
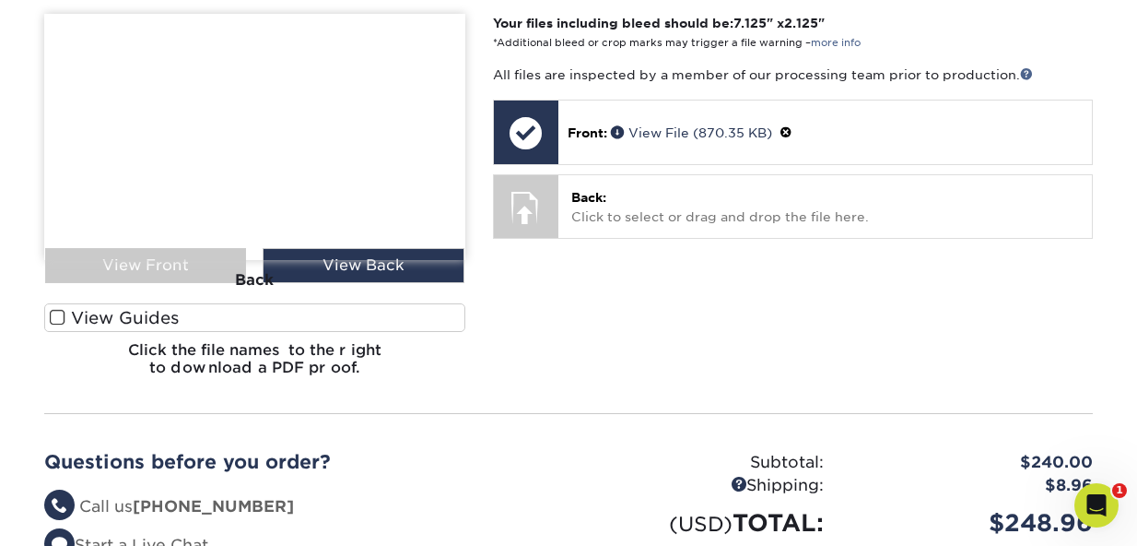
scroll to position [551, 0]
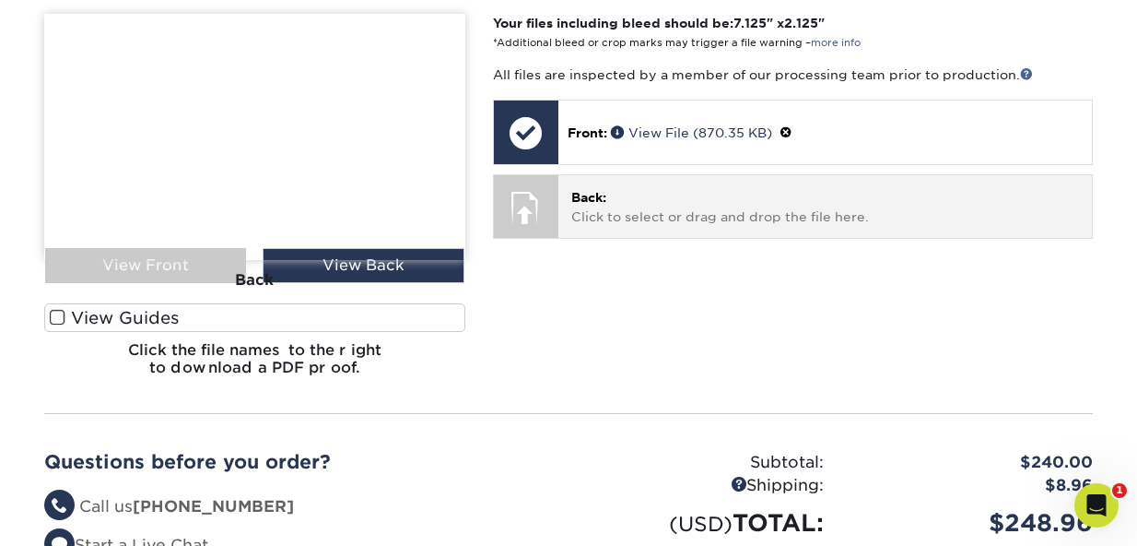
click at [621, 188] on p "Back: Click to select or drag and drop the file here." at bounding box center [825, 207] width 508 height 38
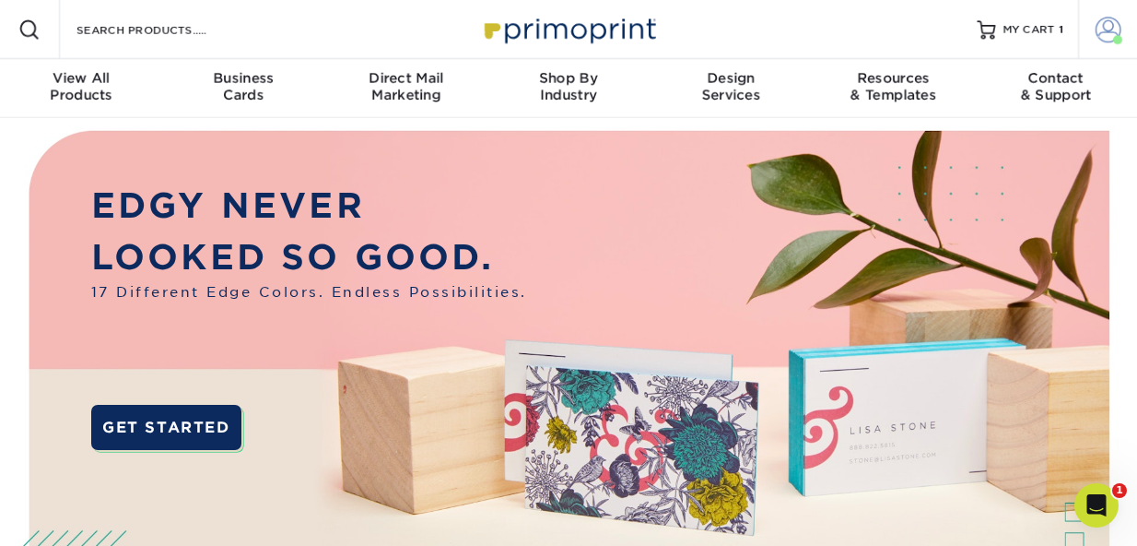
click at [1110, 27] on span at bounding box center [1109, 30] width 26 height 26
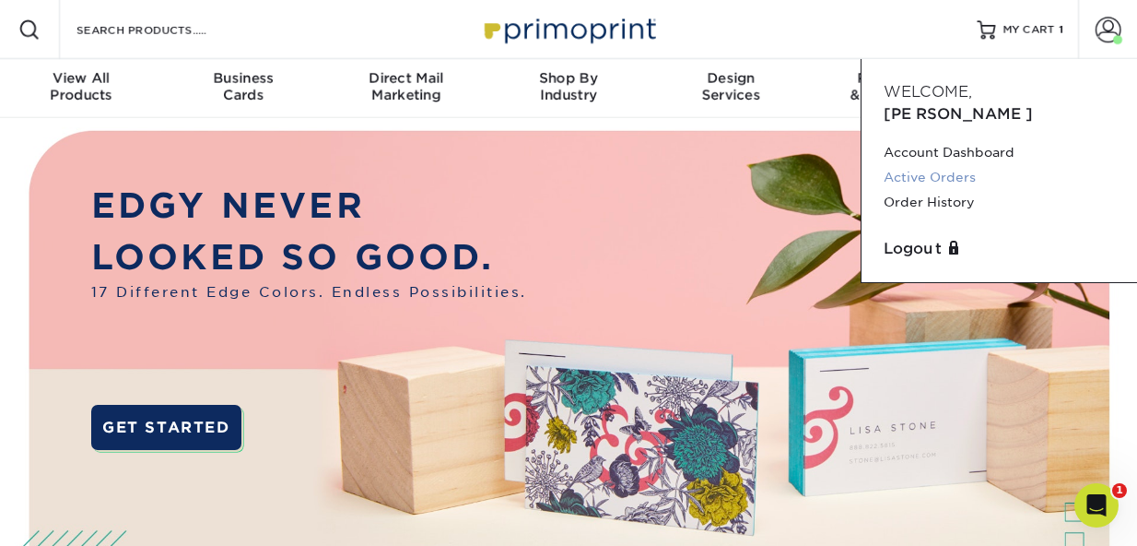
click at [908, 165] on link "Active Orders" at bounding box center [999, 177] width 231 height 25
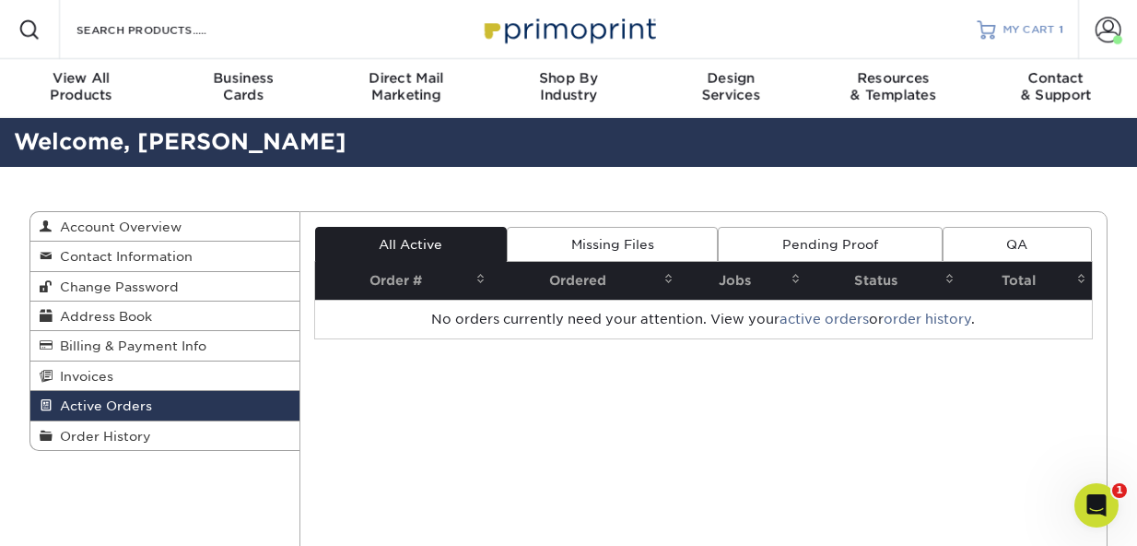
click at [1024, 29] on span "MY CART" at bounding box center [1029, 30] width 53 height 16
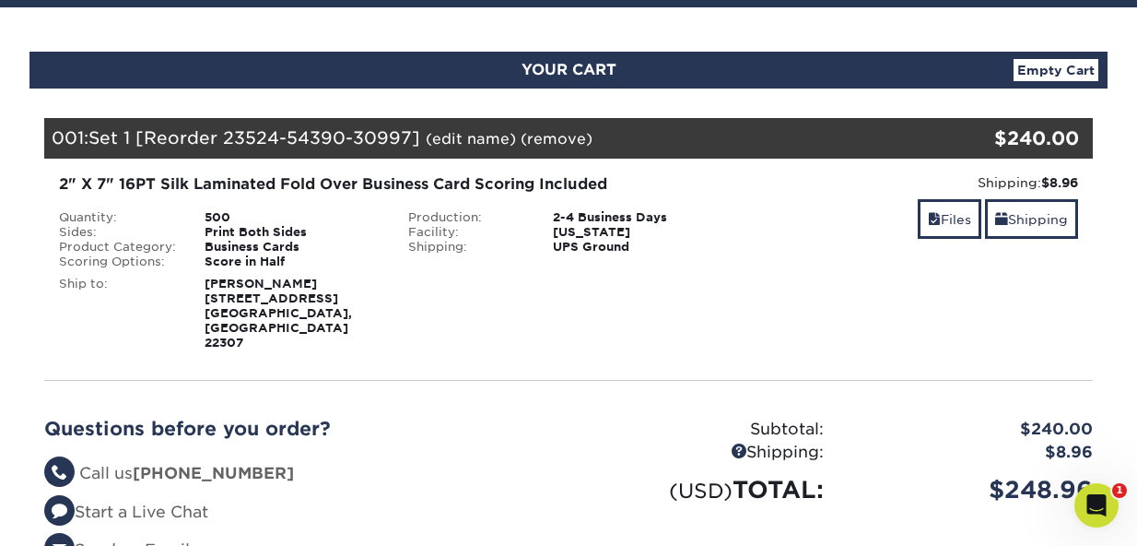
scroll to position [165, 0]
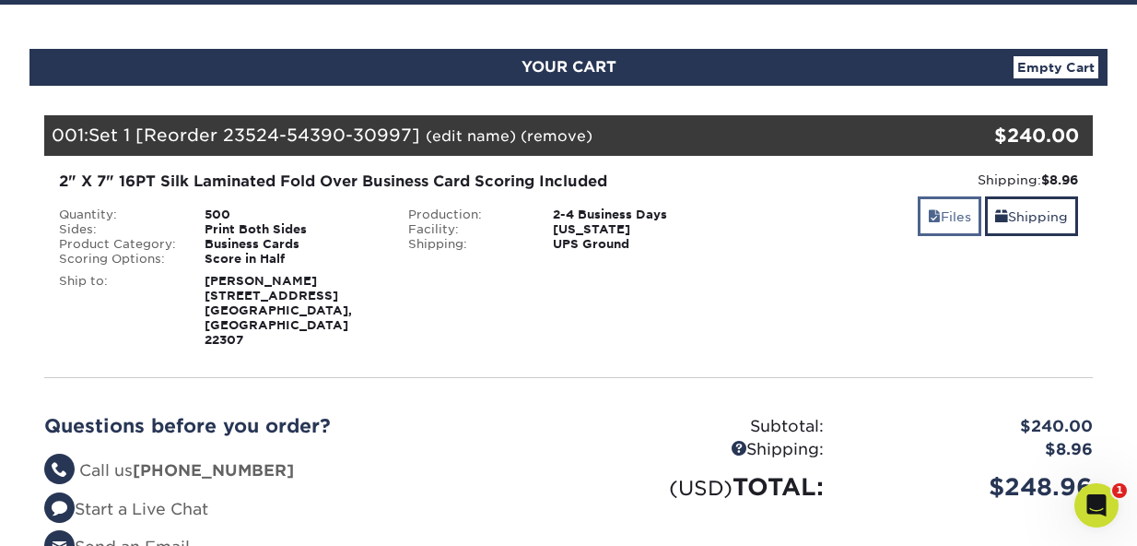
click at [928, 210] on span at bounding box center [934, 216] width 13 height 15
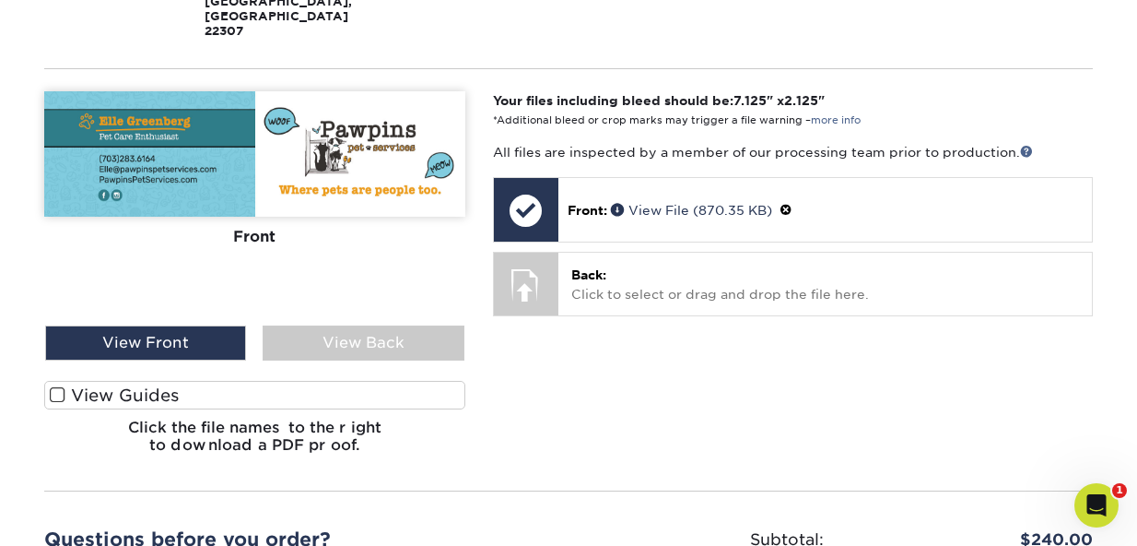
scroll to position [475, 0]
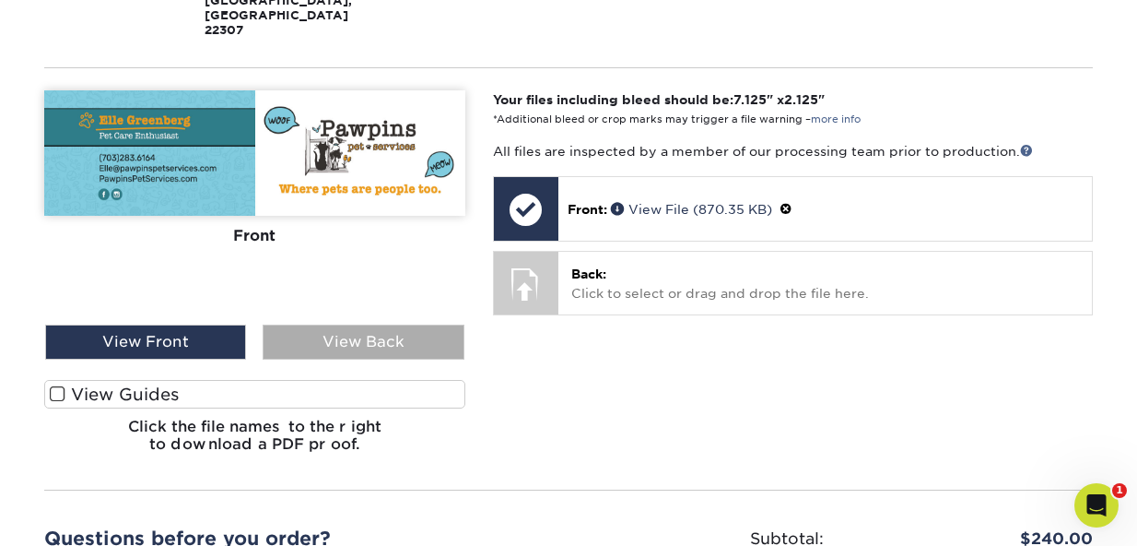
click at [372, 324] on div "View Back" at bounding box center [363, 341] width 201 height 35
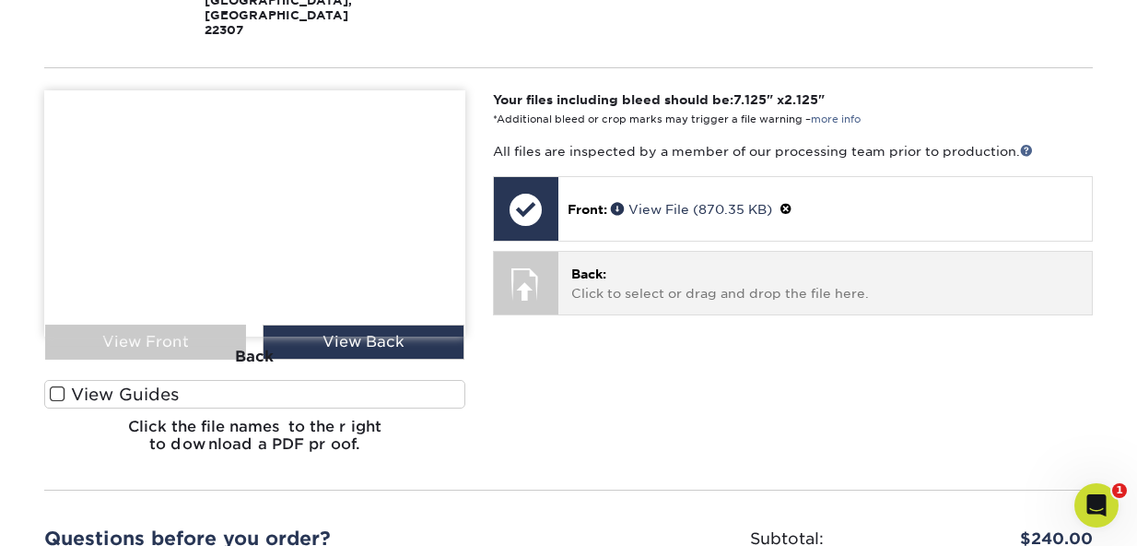
click at [595, 266] on span "Back:" at bounding box center [588, 273] width 35 height 15
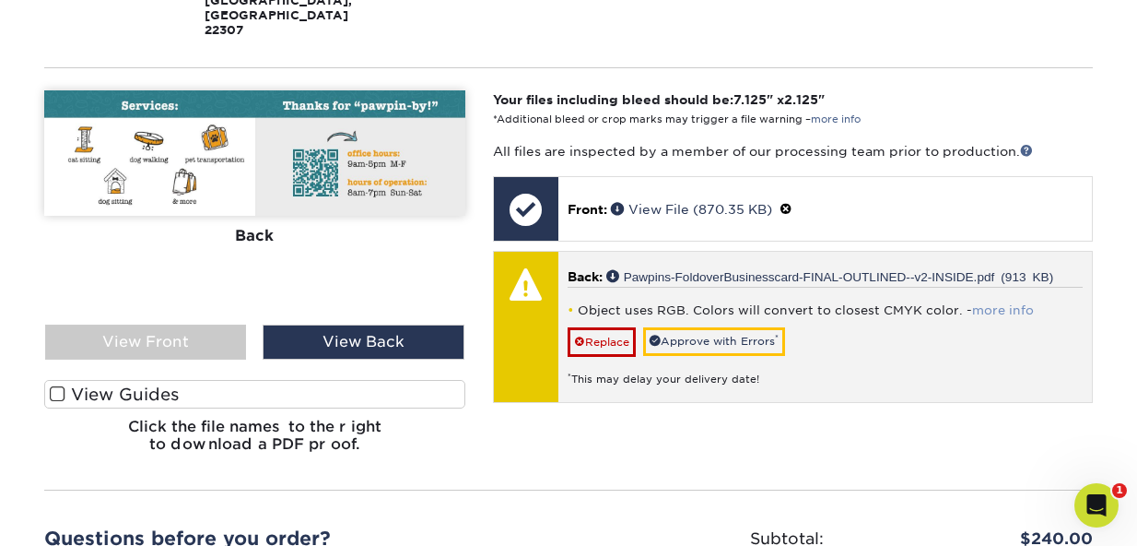
click at [993, 303] on link "more info" at bounding box center [1003, 310] width 62 height 14
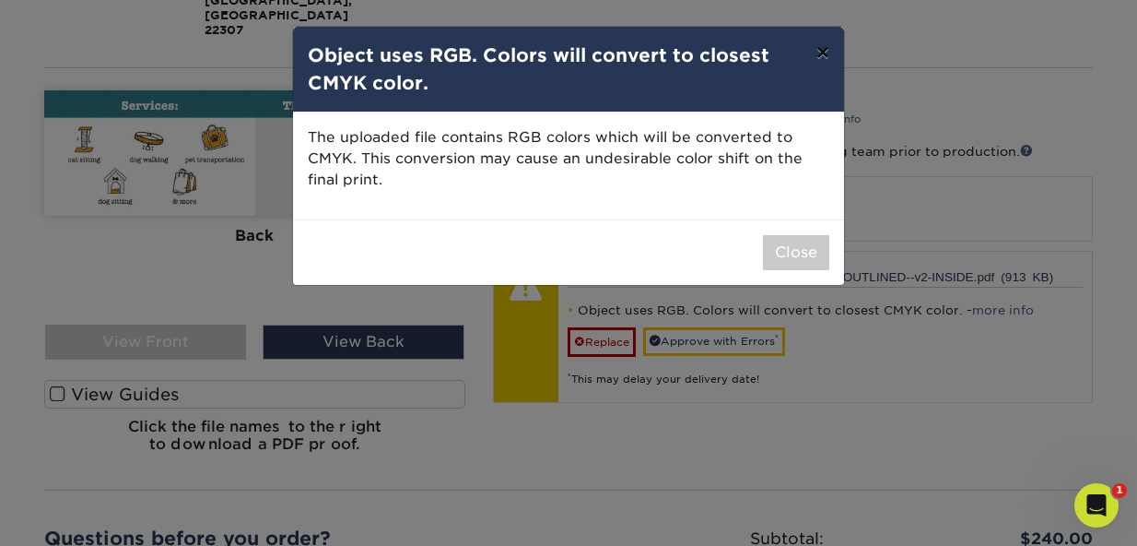
click at [822, 53] on button "×" at bounding box center [823, 53] width 42 height 52
